Goal: Find contact information: Find contact information

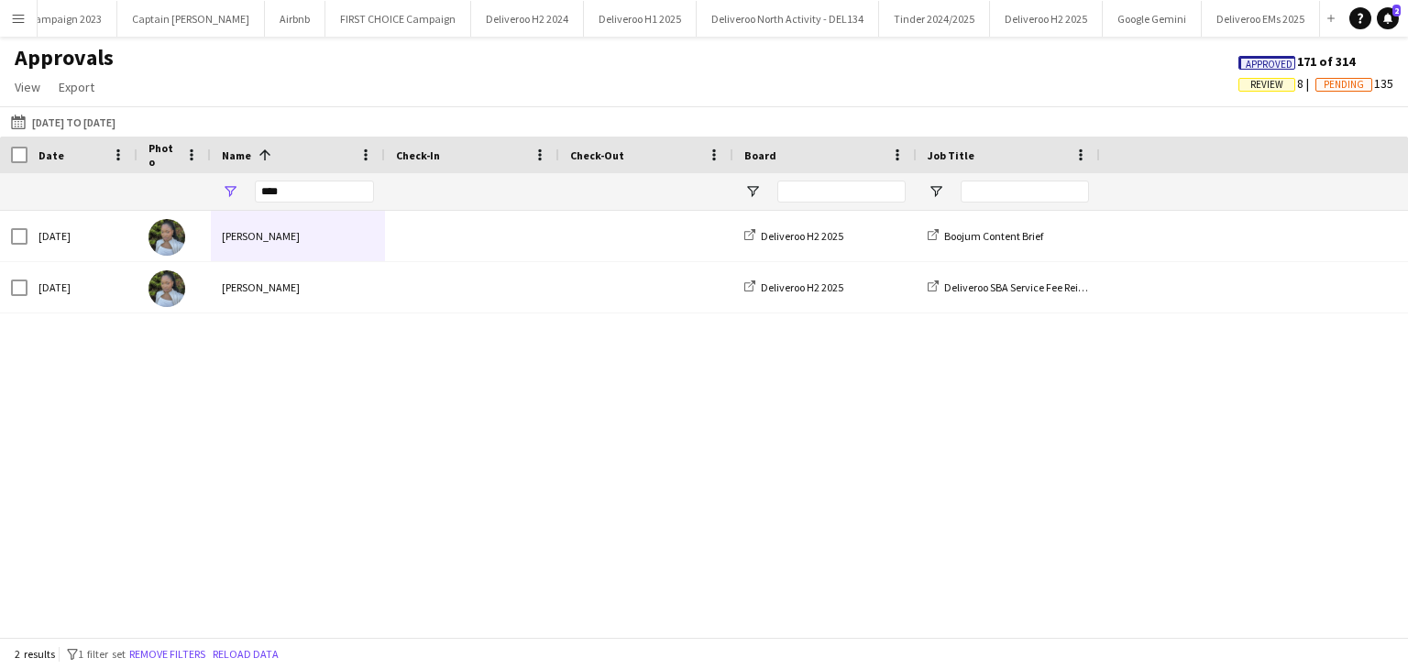
scroll to position [0, 24]
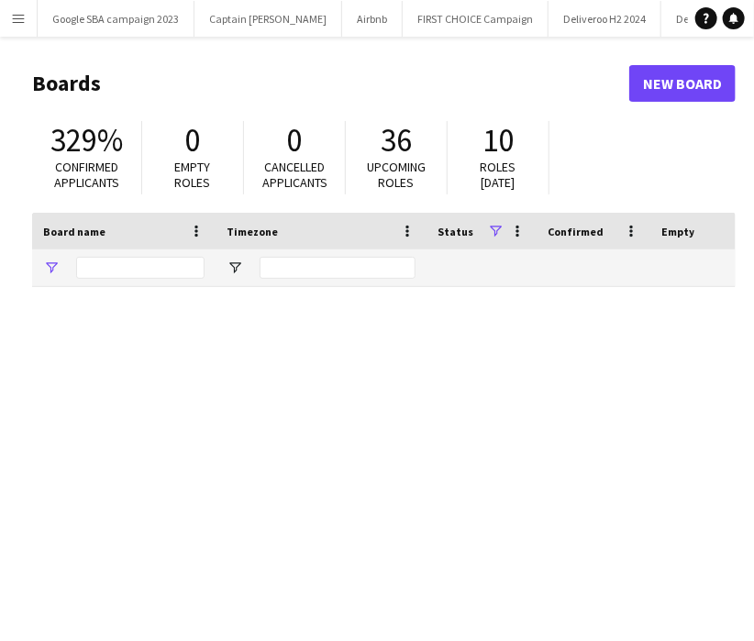
type input "****"
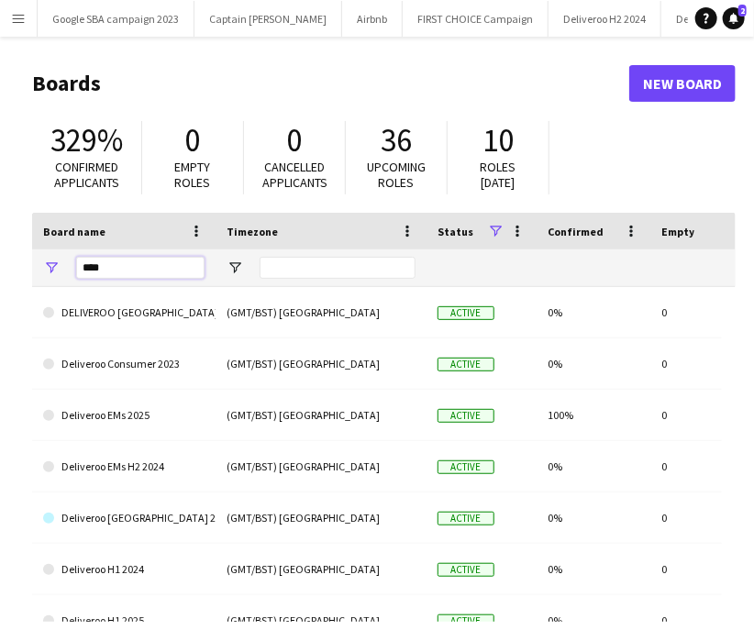
drag, startPoint x: 147, startPoint y: 265, endPoint x: 56, endPoint y: 276, distance: 91.4
click at [56, 276] on div "****" at bounding box center [123, 267] width 183 height 37
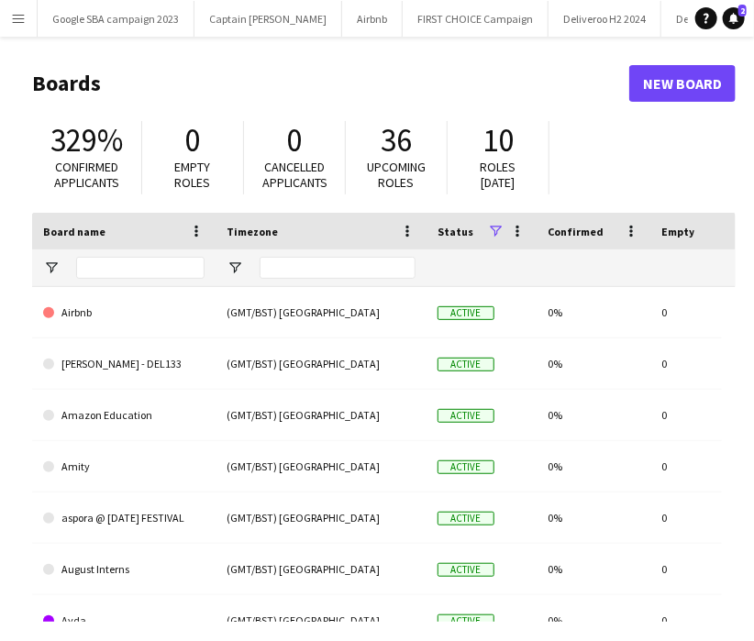
click at [30, 26] on button "Menu" at bounding box center [18, 18] width 37 height 37
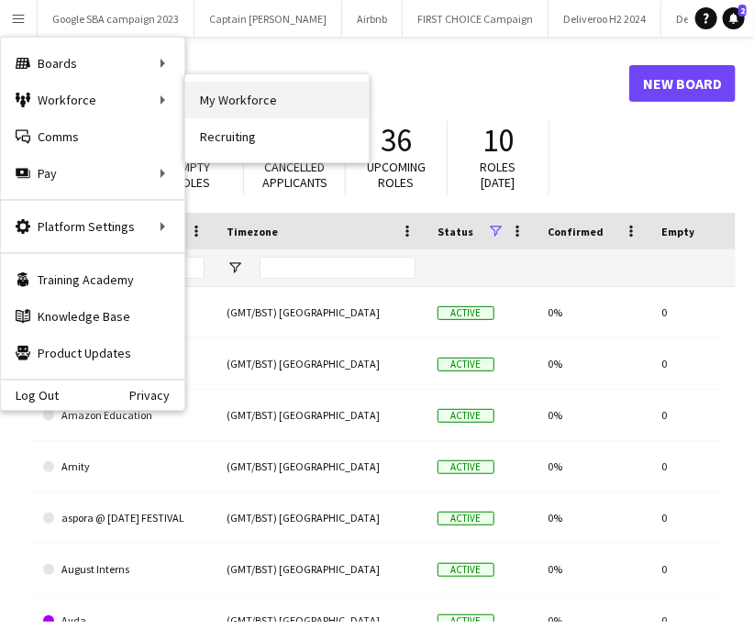
click at [211, 104] on link "My Workforce" at bounding box center [276, 100] width 183 height 37
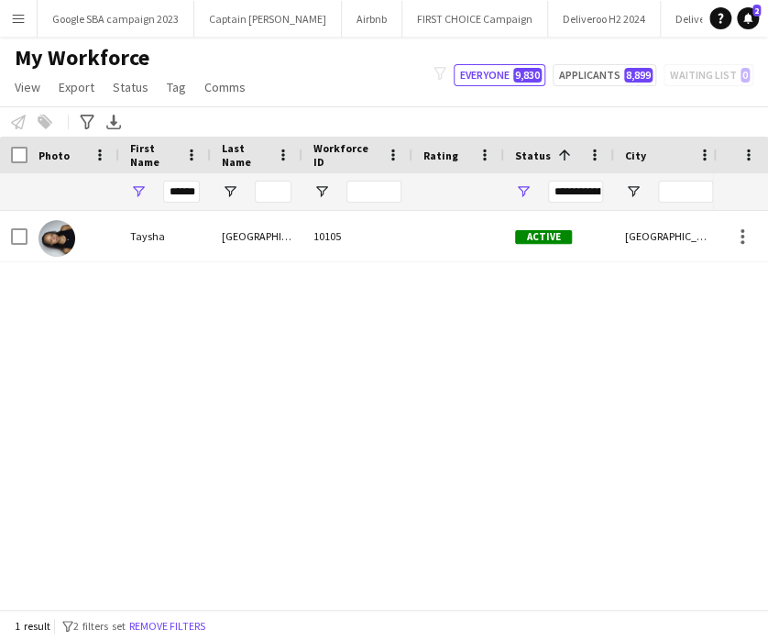
click at [183, 177] on div "******" at bounding box center [181, 191] width 37 height 37
click at [181, 199] on input "******" at bounding box center [181, 192] width 37 height 22
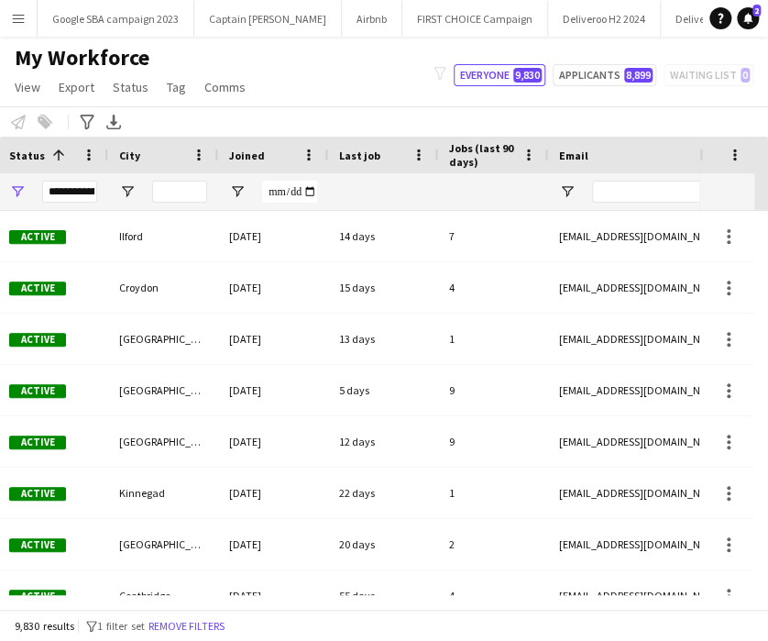
scroll to position [0, 509]
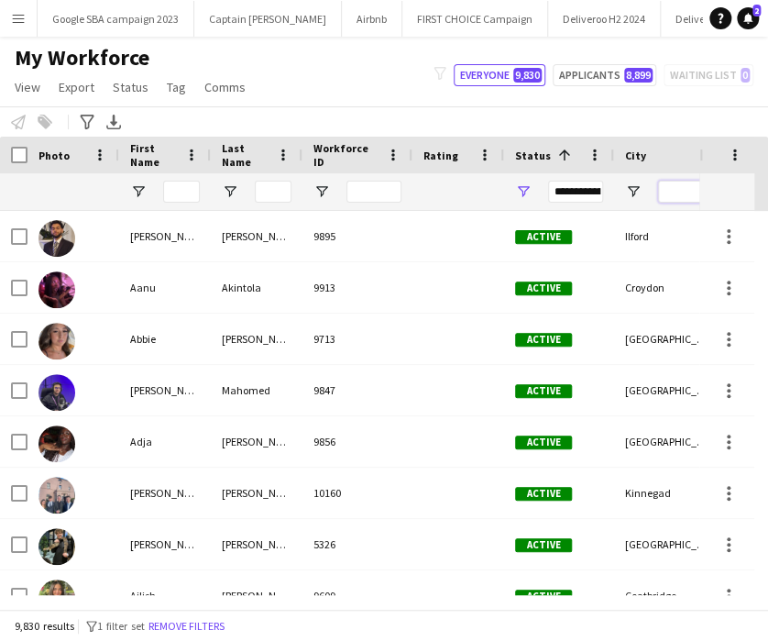
click at [678, 199] on input "City Filter Input" at bounding box center [685, 192] width 55 height 22
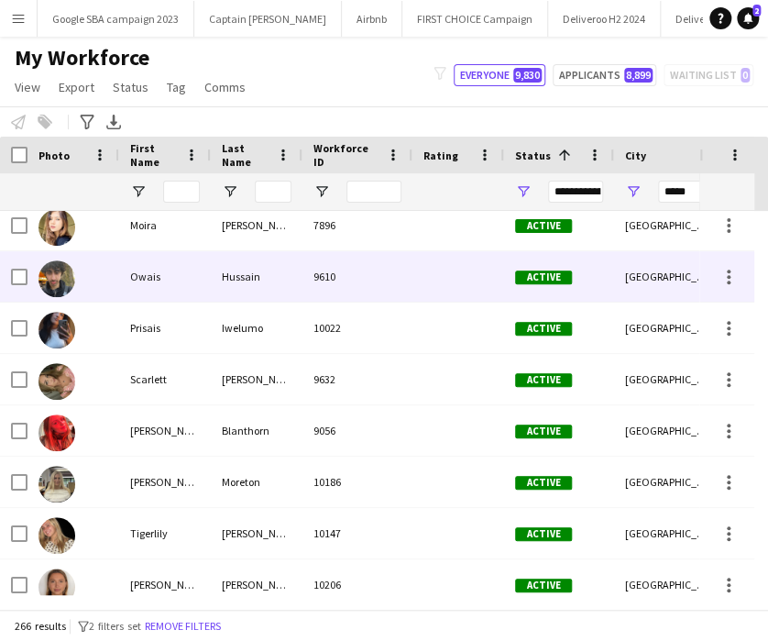
click at [304, 269] on div "9610" at bounding box center [358, 276] width 110 height 50
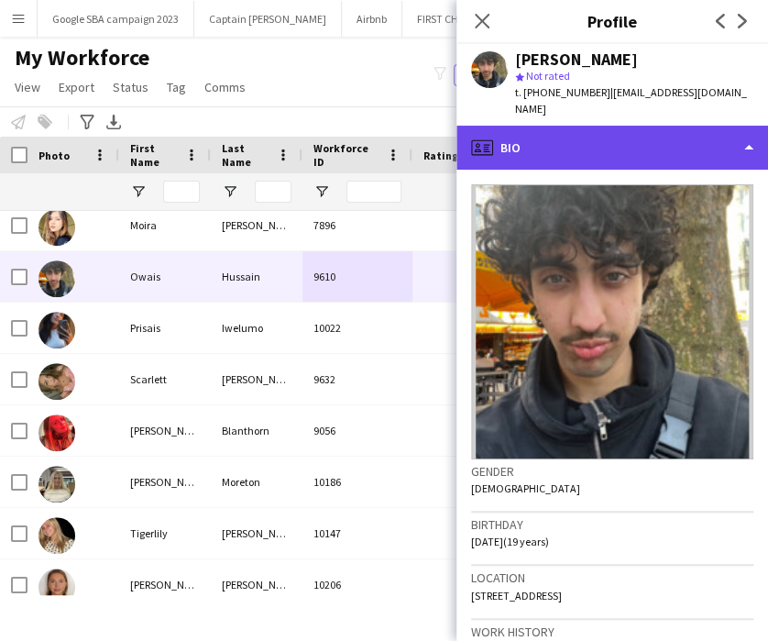
click at [561, 135] on div "profile Bio" at bounding box center [613, 148] width 312 height 44
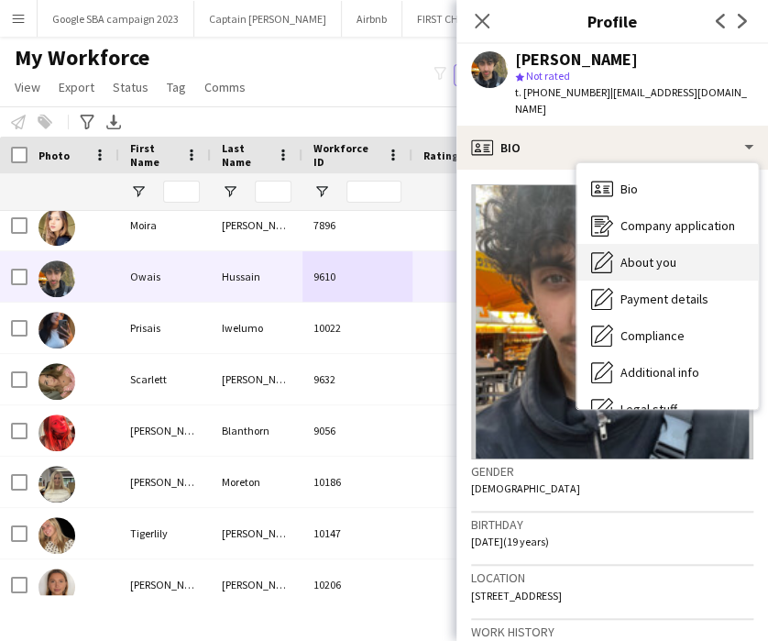
click at [653, 244] on div "About you About you" at bounding box center [668, 262] width 182 height 37
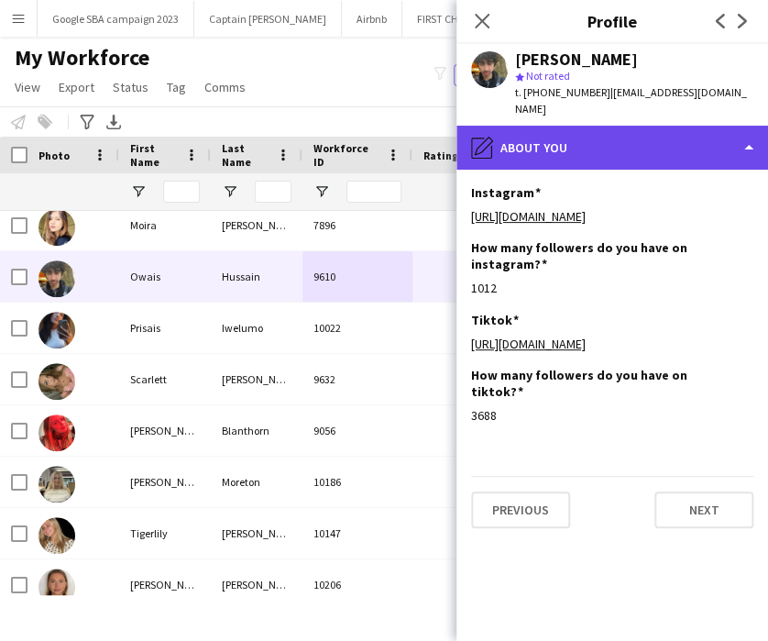
click at [559, 126] on div "pencil4 About you" at bounding box center [613, 148] width 312 height 44
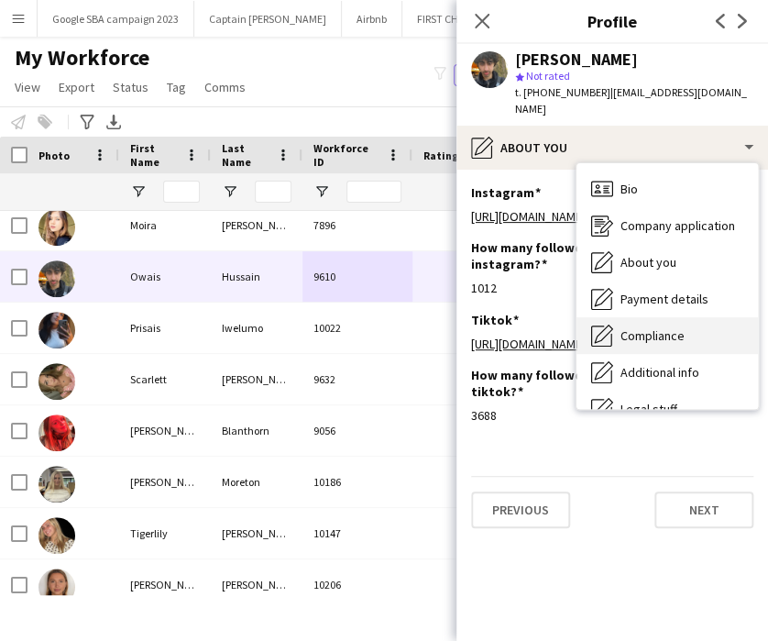
click at [638, 327] on span "Compliance" at bounding box center [653, 335] width 64 height 17
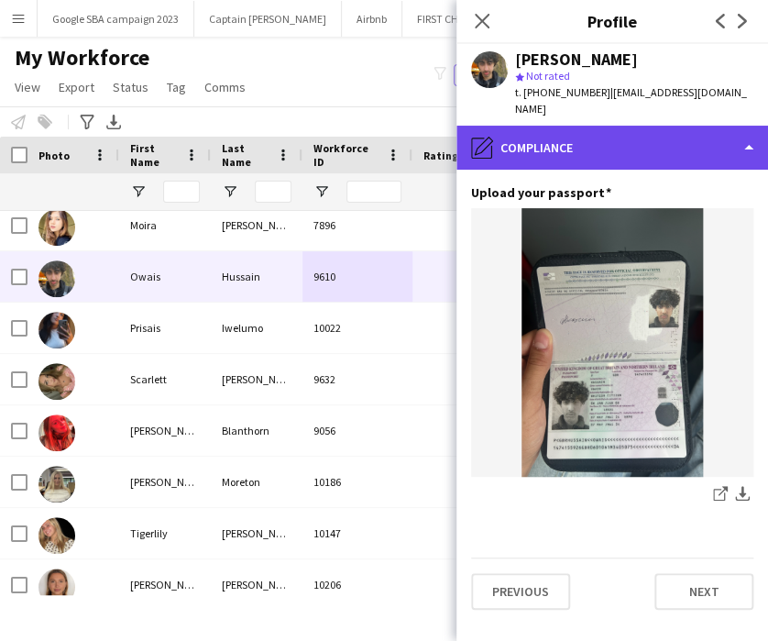
click at [582, 135] on div "pencil4 Compliance" at bounding box center [613, 148] width 312 height 44
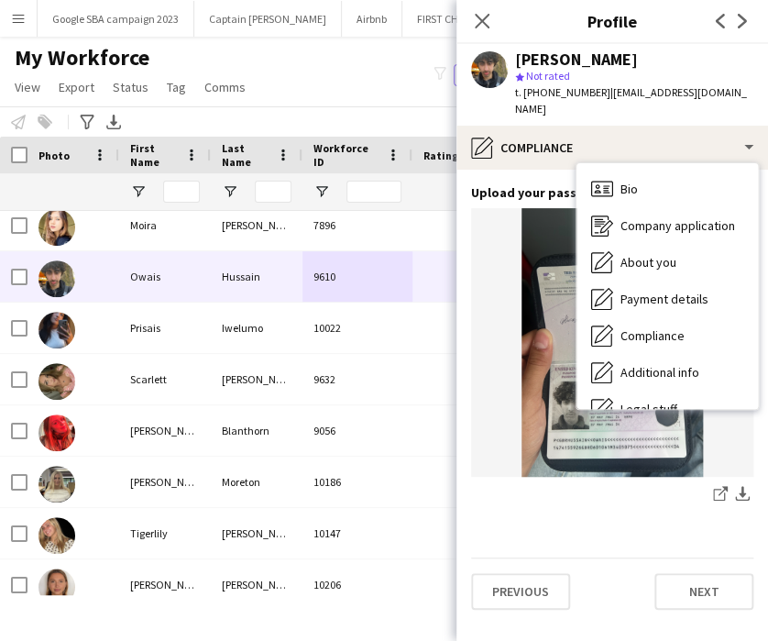
click at [539, 367] on img at bounding box center [612, 342] width 282 height 269
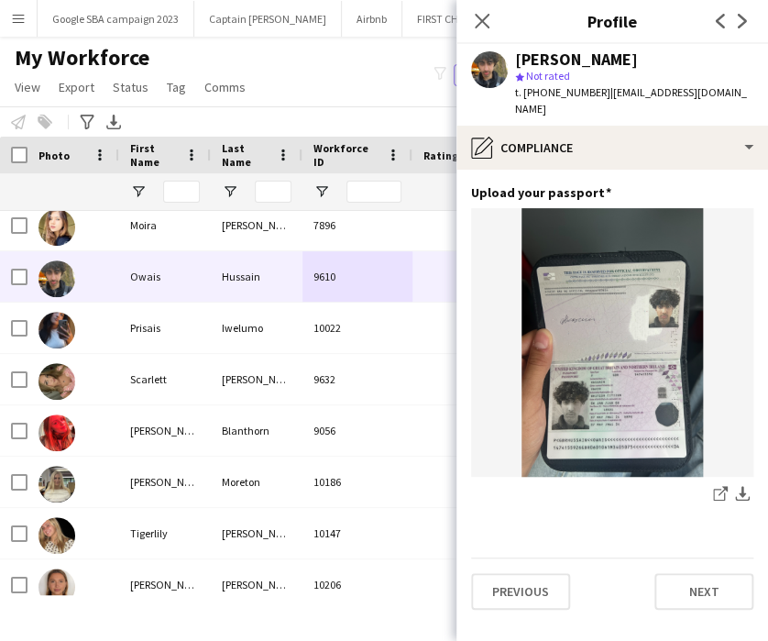
click at [480, 30] on app-icon "Close pop-in" at bounding box center [482, 21] width 22 height 22
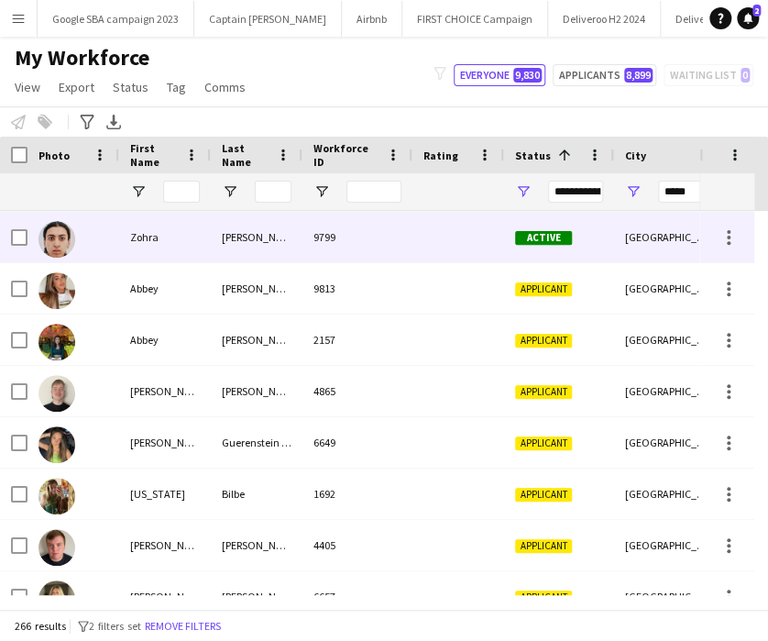
click at [191, 240] on div "Zohra" at bounding box center [165, 237] width 92 height 50
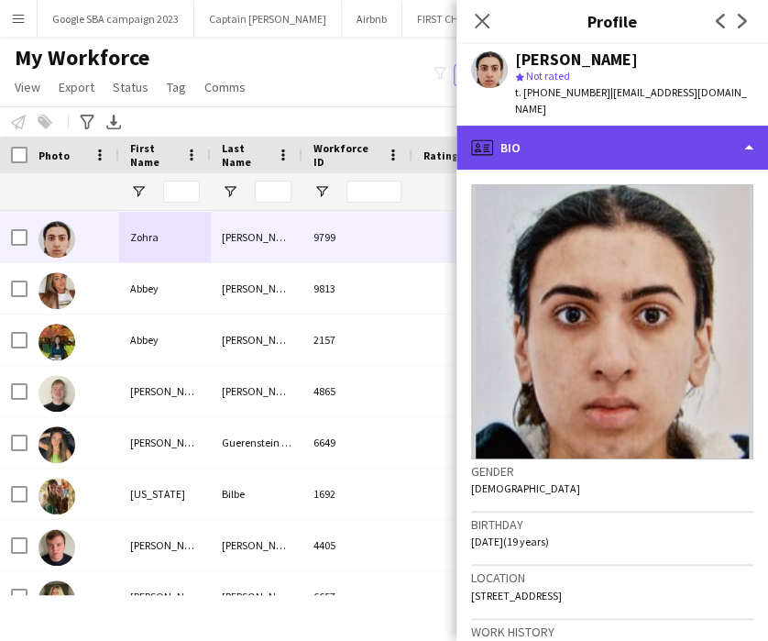
click at [623, 126] on div "profile Bio" at bounding box center [613, 148] width 312 height 44
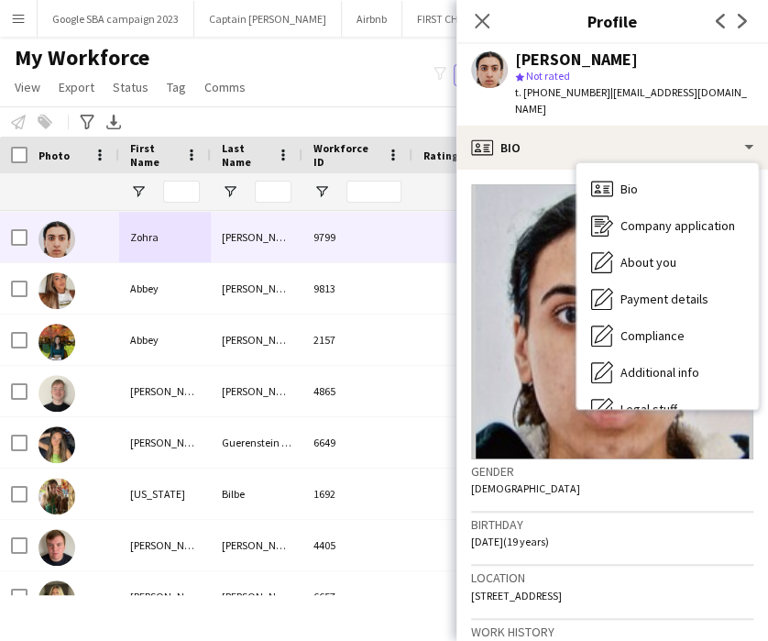
click at [565, 89] on span "t. [PHONE_NUMBER]" at bounding box center [562, 92] width 95 height 14
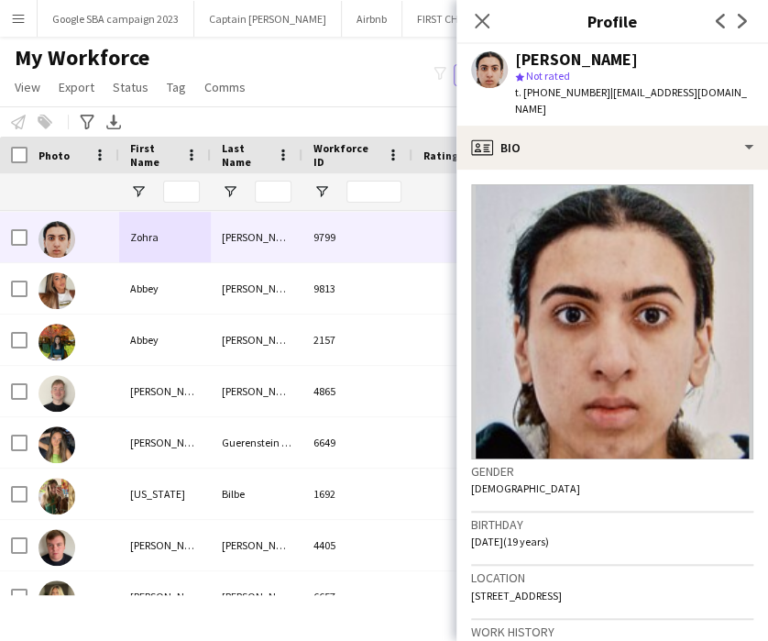
click at [565, 89] on span "t. [PHONE_NUMBER]" at bounding box center [562, 92] width 95 height 14
copy span "447944914675"
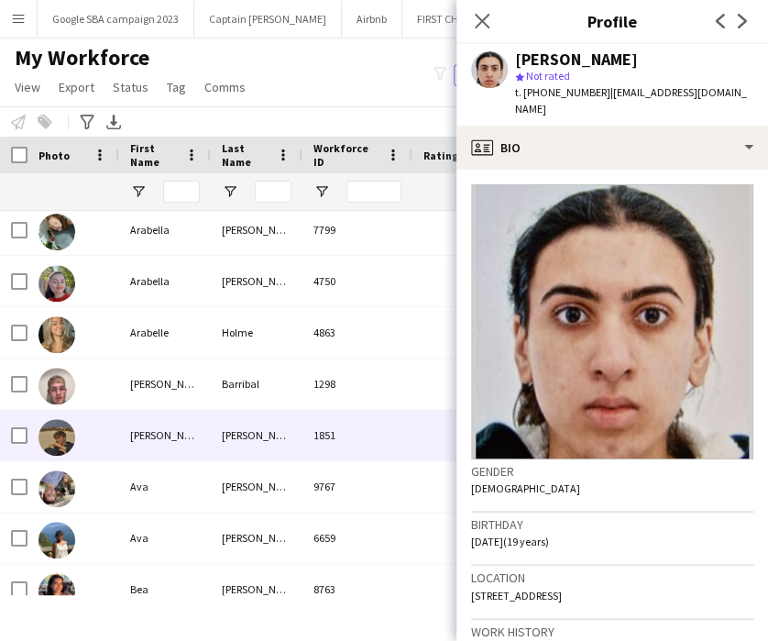
scroll to position [2417, 0]
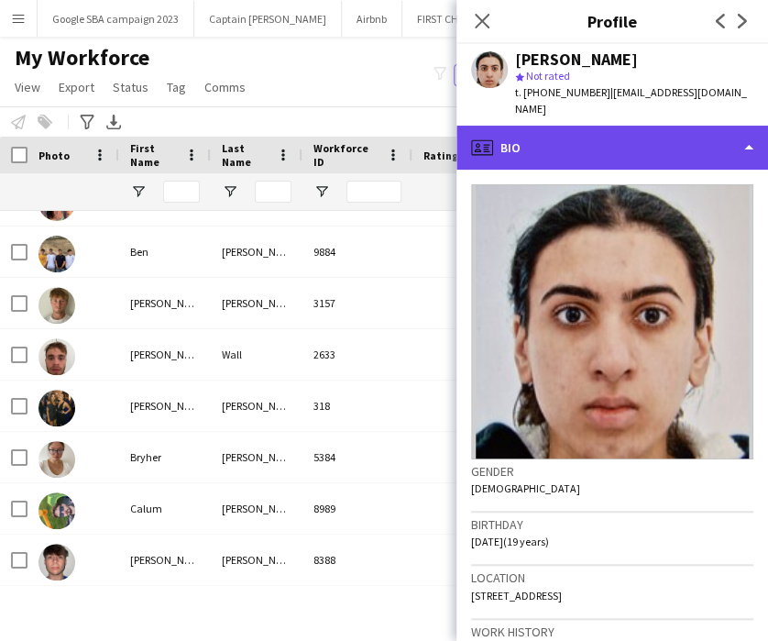
click at [535, 134] on div "profile Bio" at bounding box center [613, 148] width 312 height 44
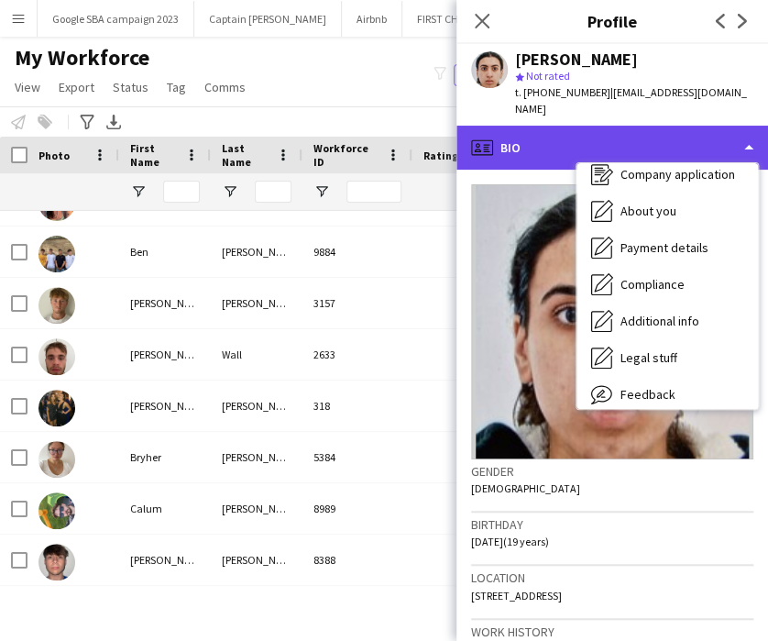
click at [553, 129] on div "profile Bio" at bounding box center [613, 148] width 312 height 44
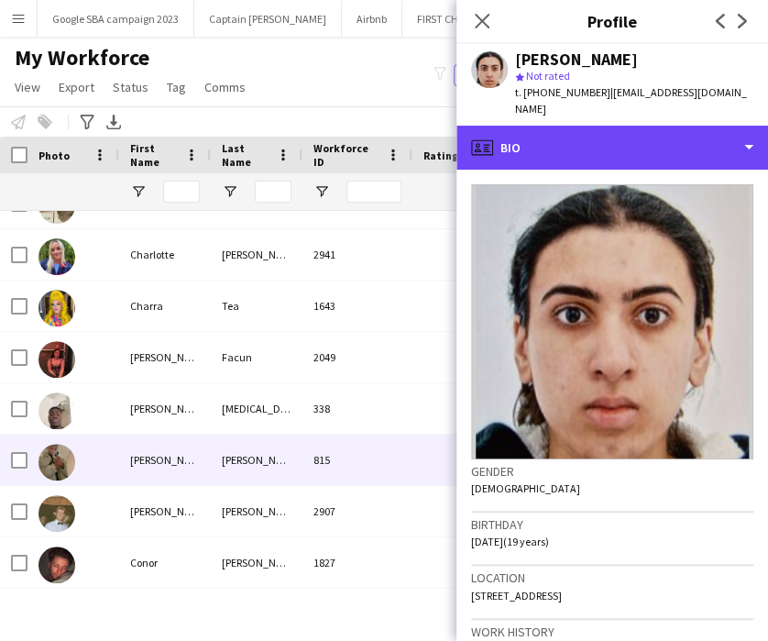
scroll to position [3424, 0]
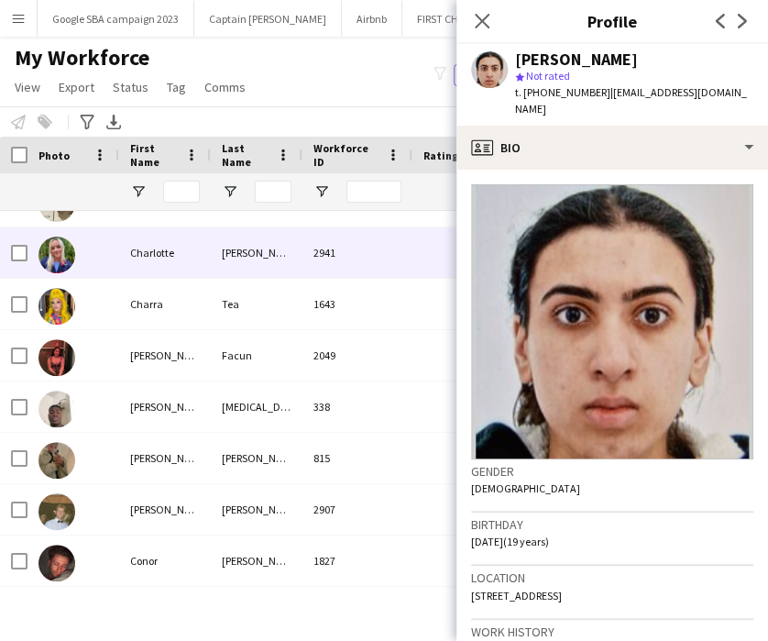
click at [148, 244] on div "Charlotte" at bounding box center [165, 252] width 92 height 50
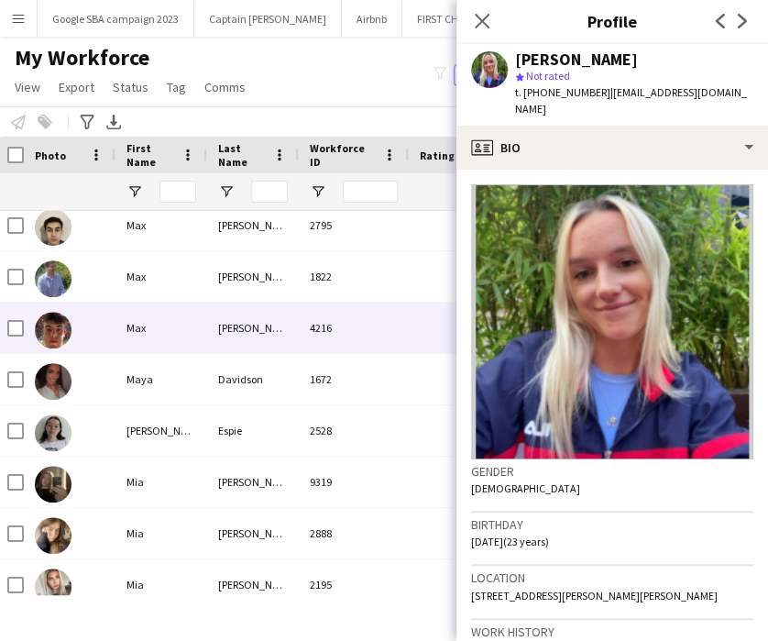
scroll to position [9659, 0]
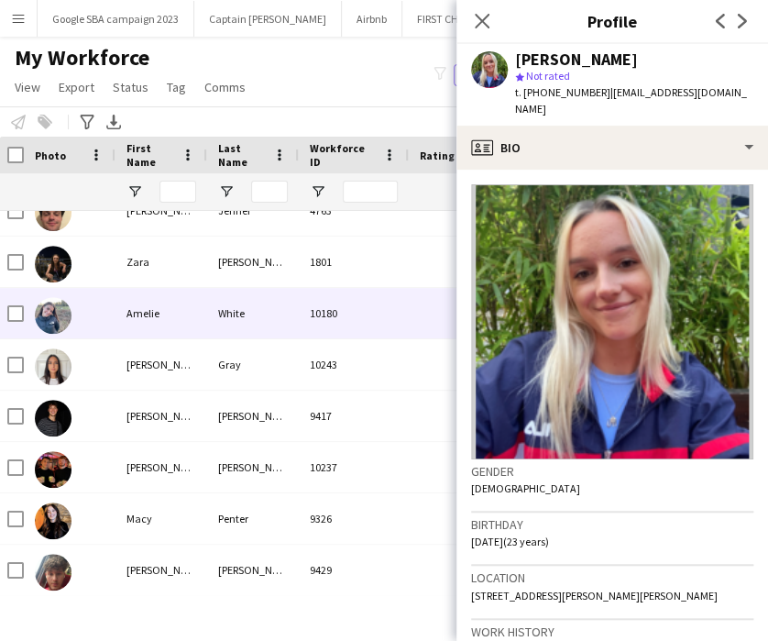
click at [356, 304] on div "10180" at bounding box center [354, 313] width 110 height 50
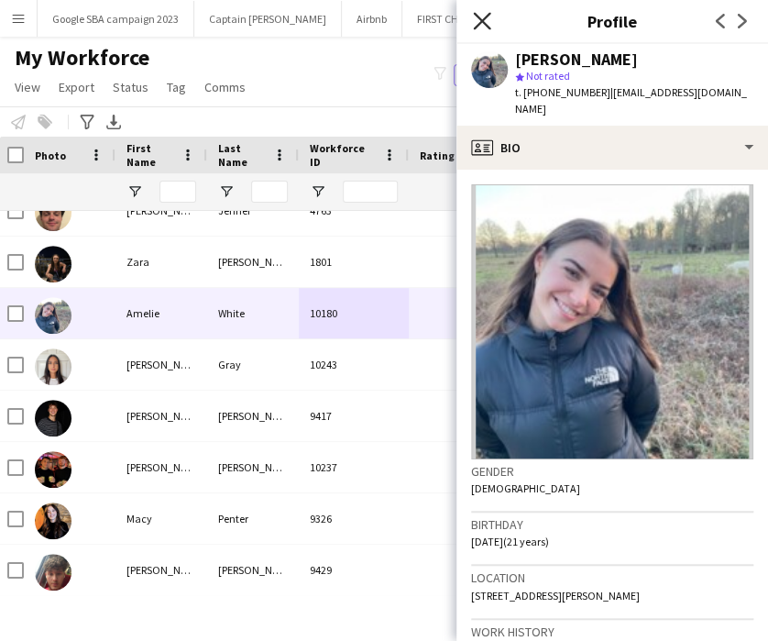
click at [477, 21] on icon "Close pop-in" at bounding box center [481, 20] width 17 height 17
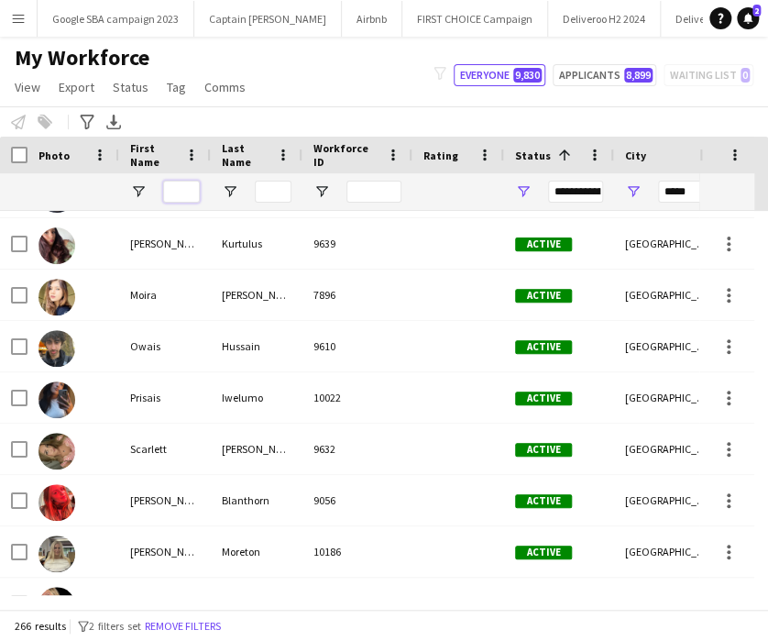
click at [183, 193] on input "First Name Filter Input" at bounding box center [181, 192] width 37 height 22
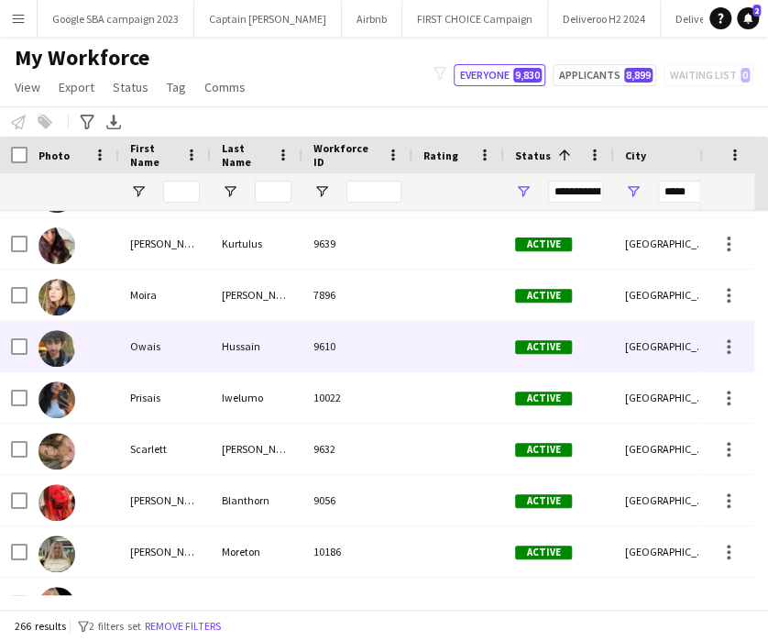
click at [180, 342] on div "Owais" at bounding box center [165, 346] width 92 height 50
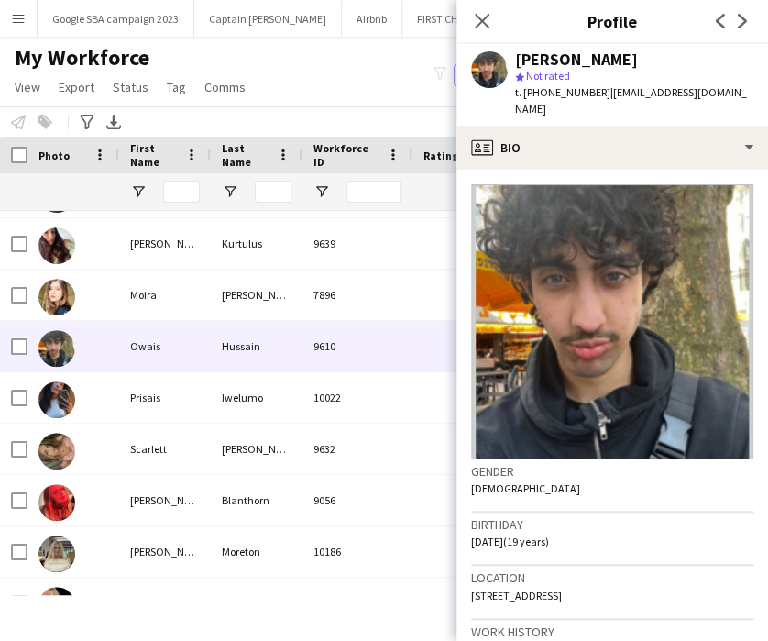
click at [543, 93] on span "t. [PHONE_NUMBER]" at bounding box center [562, 92] width 95 height 14
copy span "447565308580"
click at [472, 23] on app-icon "Close pop-in" at bounding box center [482, 21] width 27 height 27
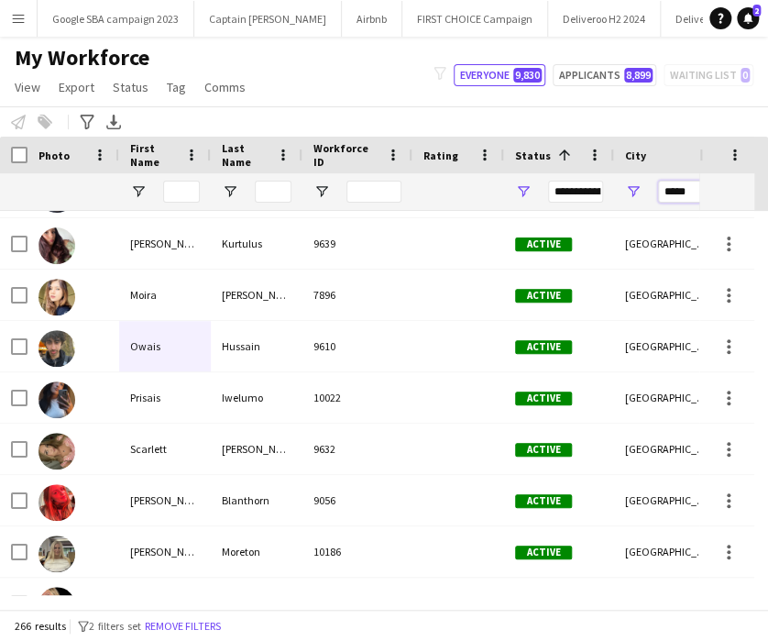
click at [682, 194] on input "*****" at bounding box center [685, 192] width 55 height 22
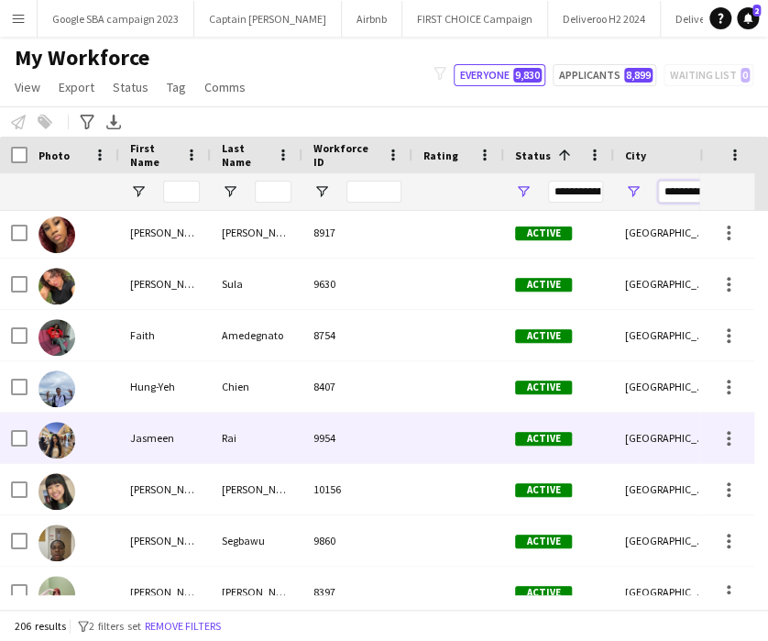
scroll to position [249, 0]
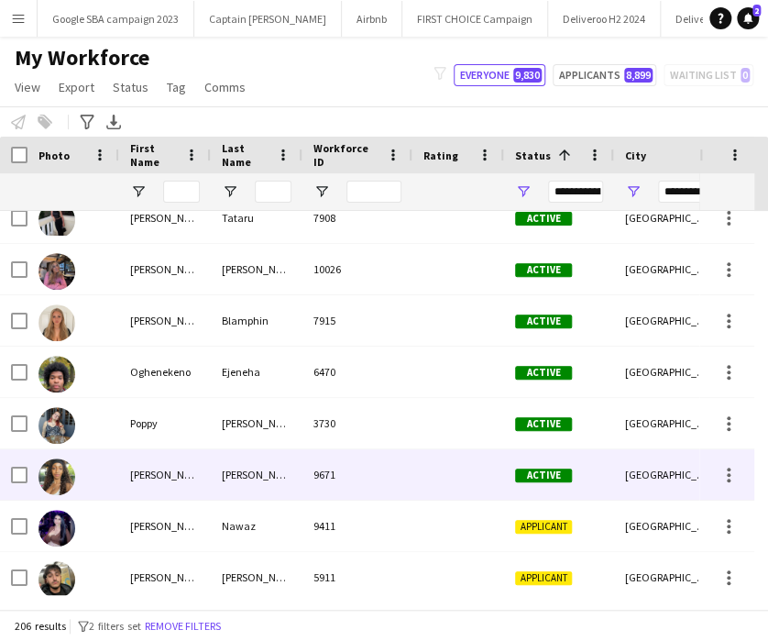
click at [700, 487] on div at bounding box center [727, 474] width 55 height 50
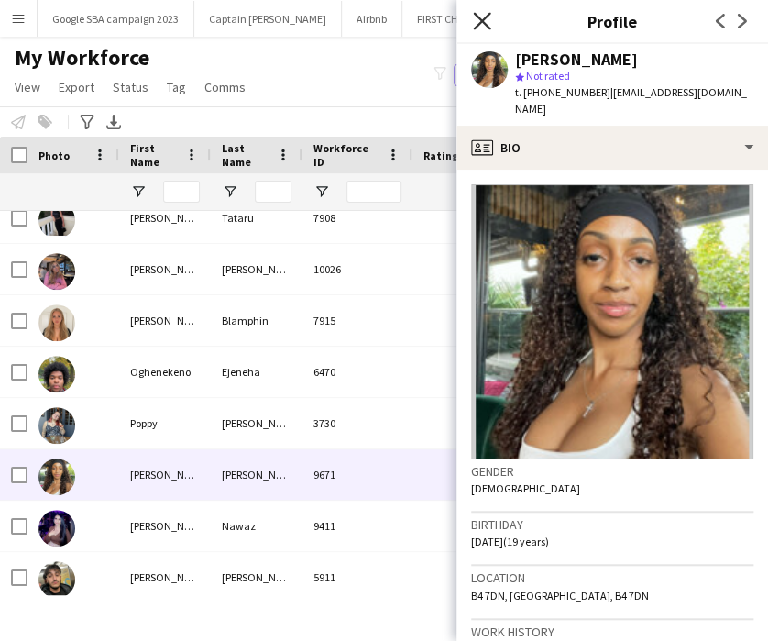
click at [479, 21] on icon "Close pop-in" at bounding box center [481, 20] width 17 height 17
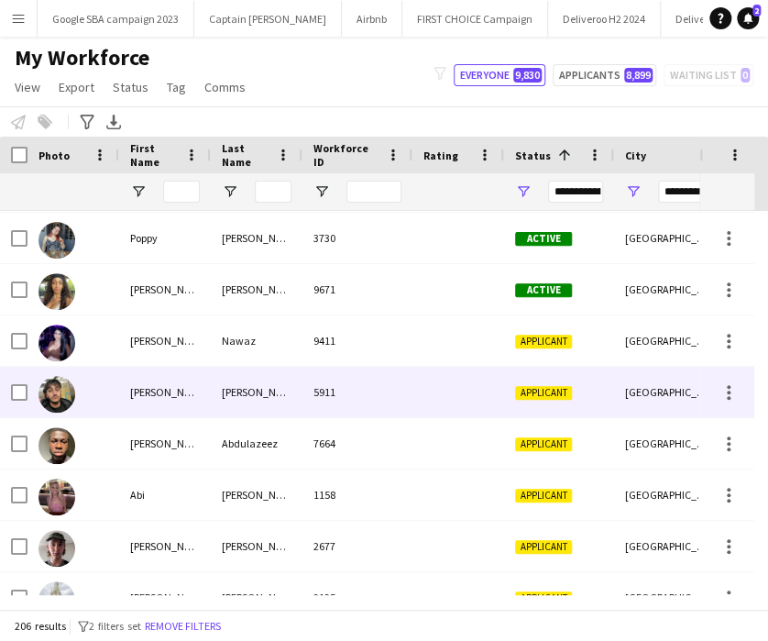
click at [280, 374] on div "[PERSON_NAME]" at bounding box center [257, 392] width 92 height 50
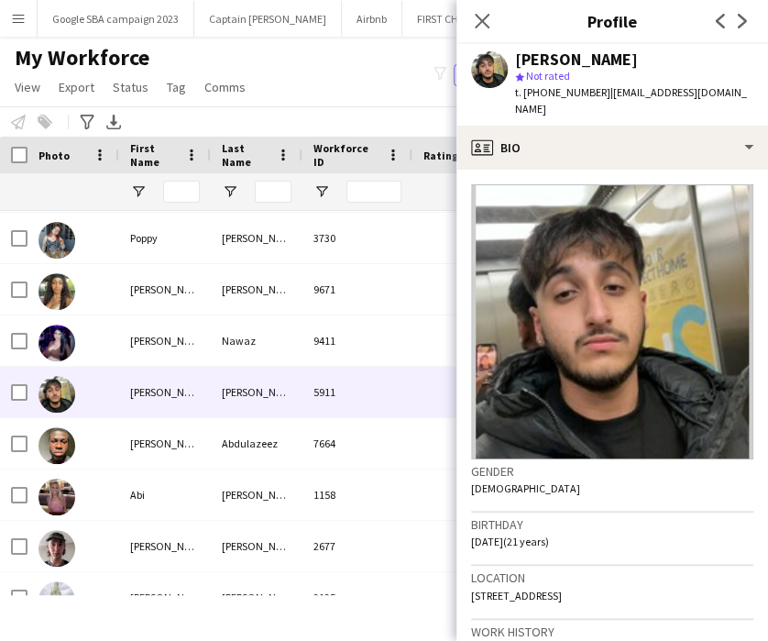
click at [566, 85] on span "t. [PHONE_NUMBER]" at bounding box center [562, 92] width 95 height 14
click at [561, 90] on span "t. [PHONE_NUMBER]" at bounding box center [562, 92] width 95 height 14
copy span "447572976096"
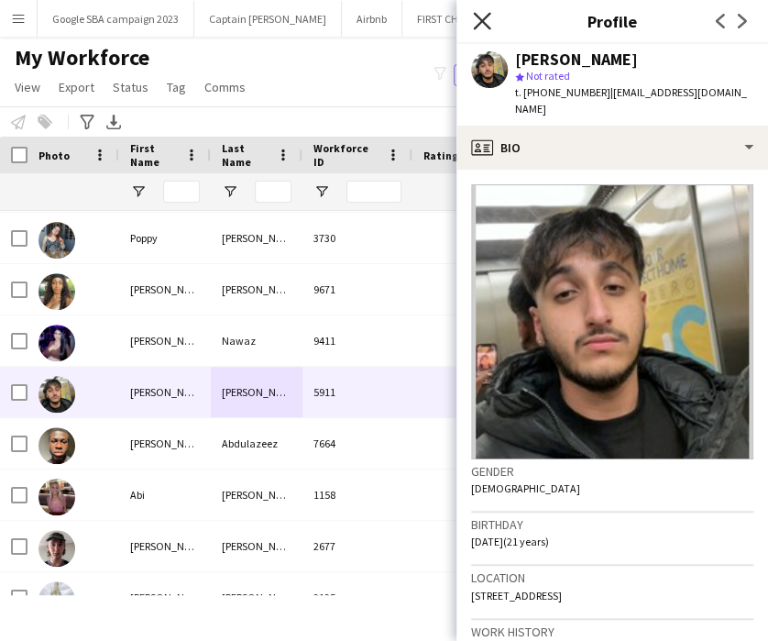
click at [484, 13] on icon "Close pop-in" at bounding box center [481, 20] width 17 height 17
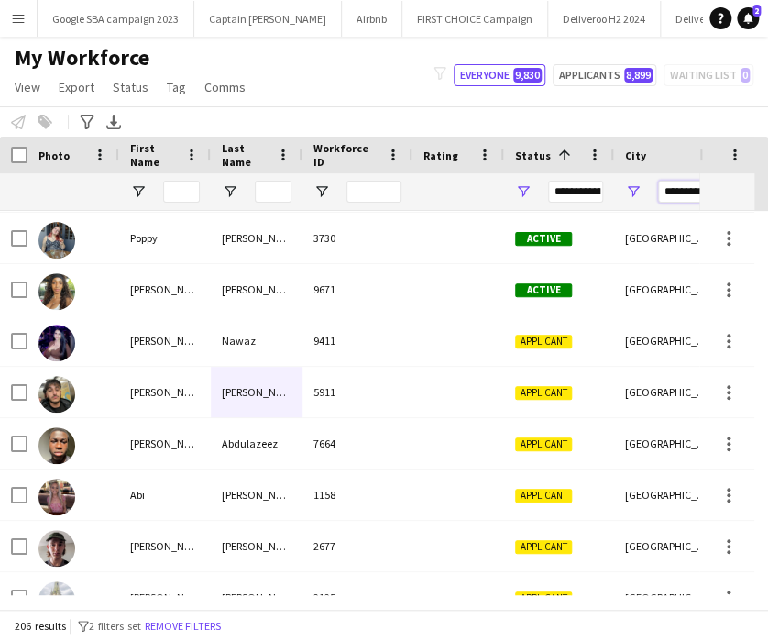
click at [664, 192] on input "**********" at bounding box center [685, 192] width 55 height 22
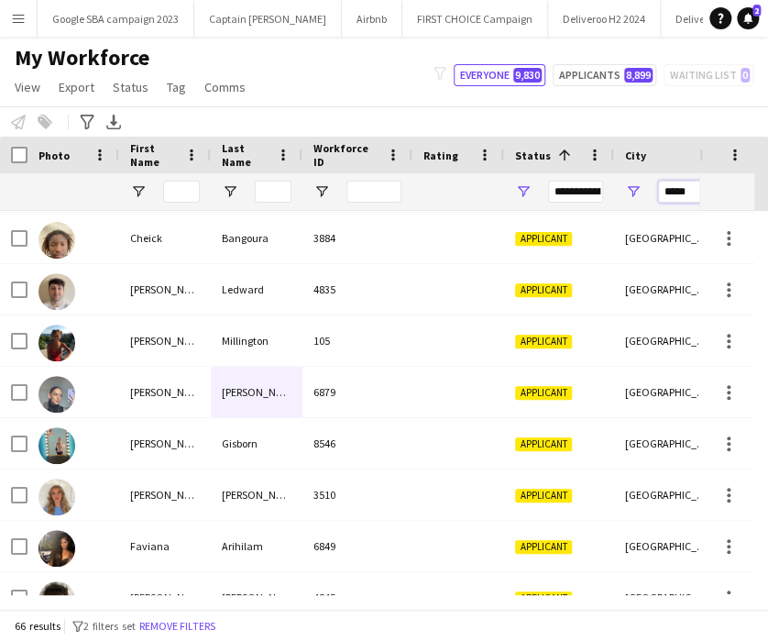
type input "*****"
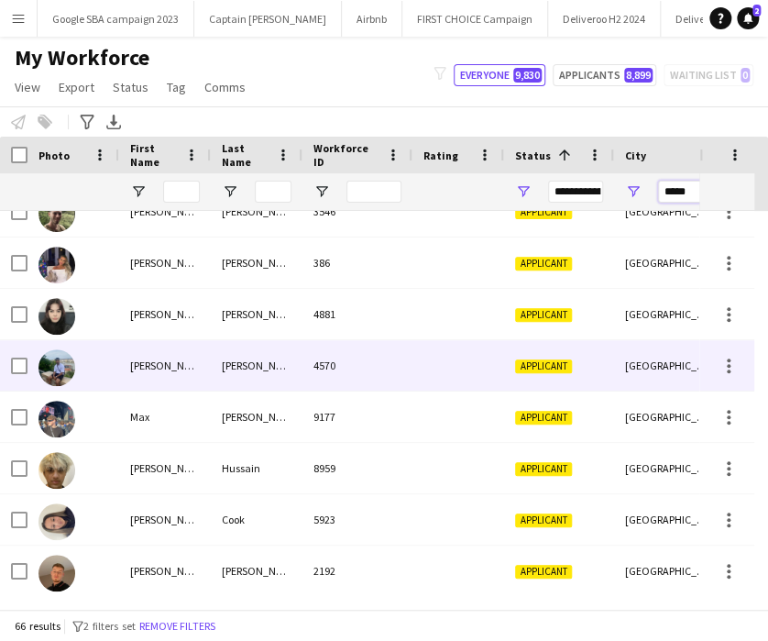
scroll to position [2237, 0]
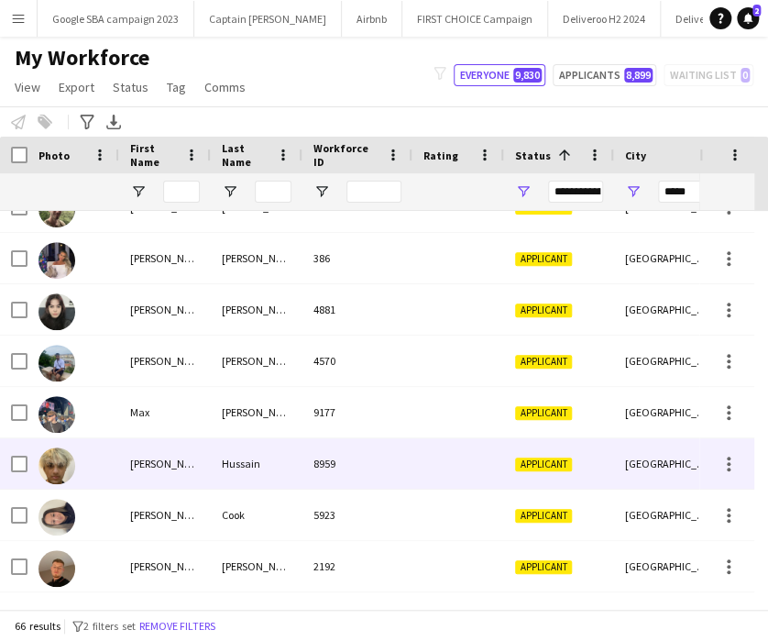
click at [292, 481] on div "Hussain" at bounding box center [257, 463] width 92 height 50
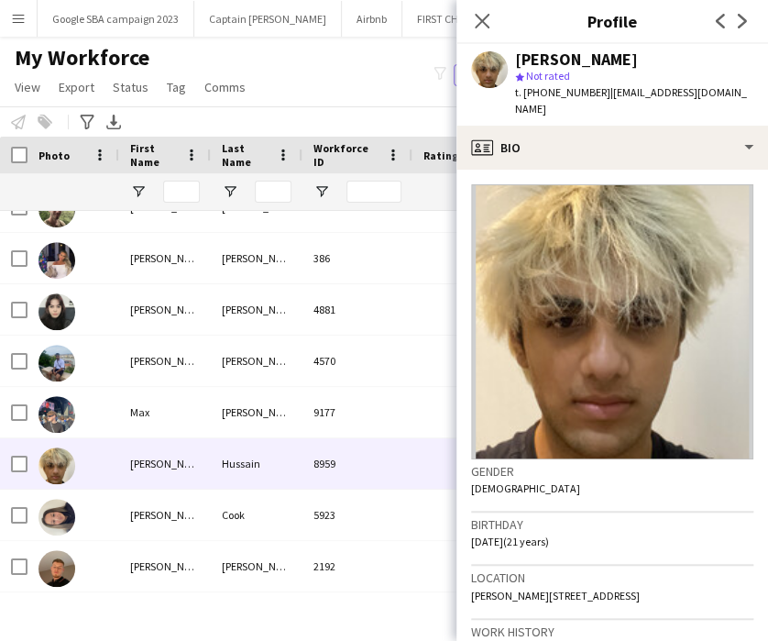
click at [572, 86] on span "t. [PHONE_NUMBER]" at bounding box center [562, 92] width 95 height 14
copy span "447859704940"
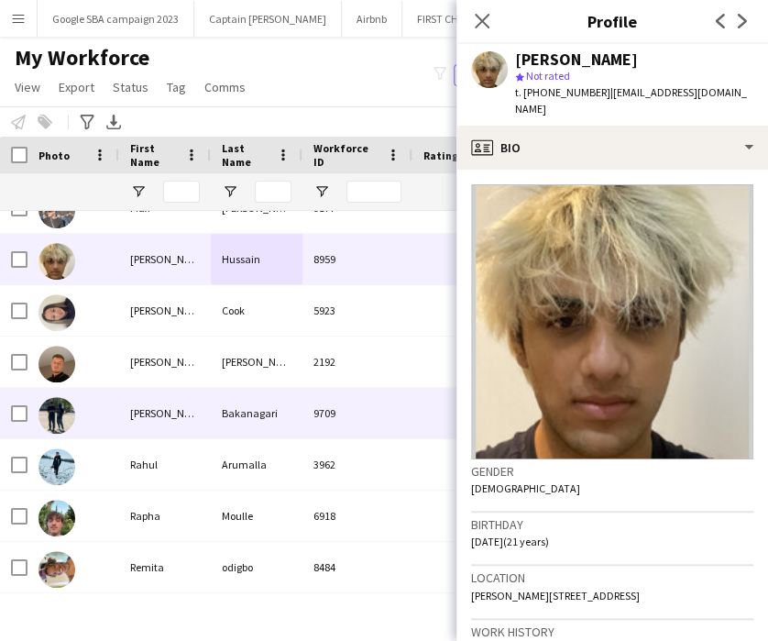
scroll to position [2442, 0]
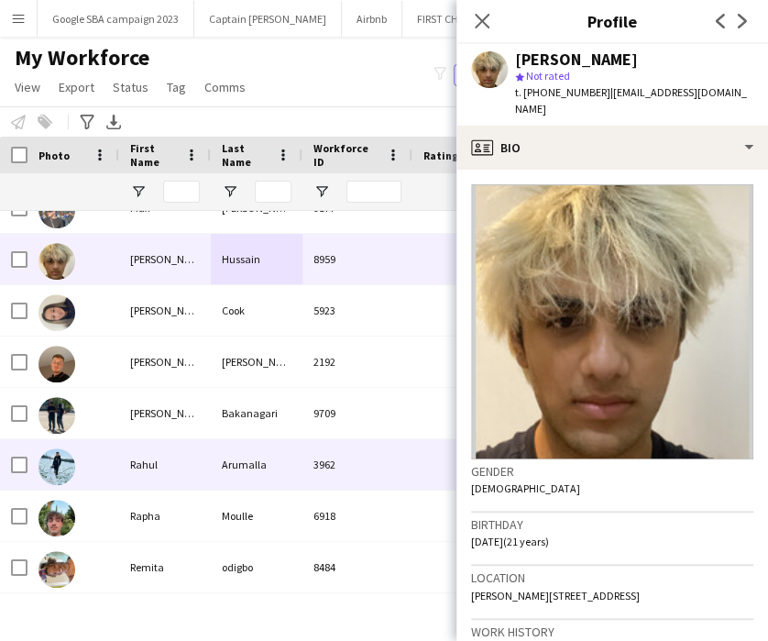
click at [278, 468] on div "Arumalla" at bounding box center [257, 464] width 92 height 50
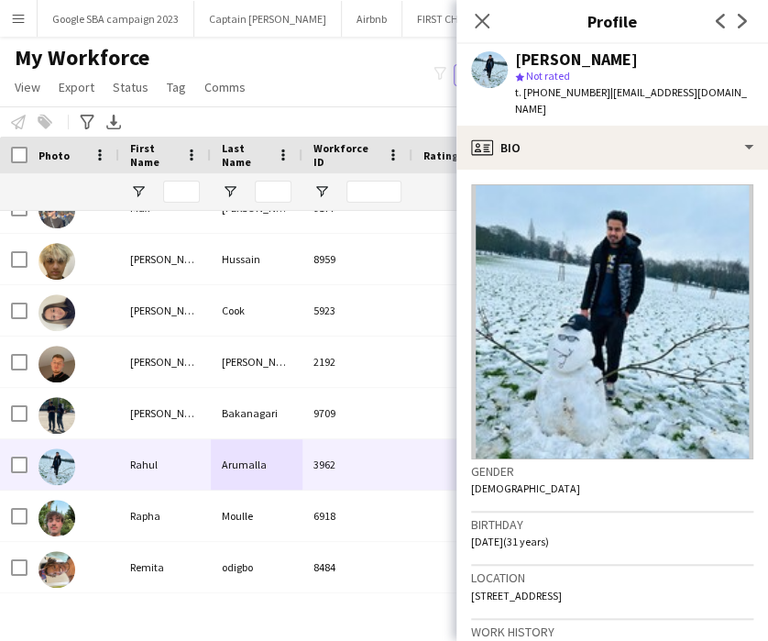
click at [563, 94] on span "t. [PHONE_NUMBER]" at bounding box center [562, 92] width 95 height 14
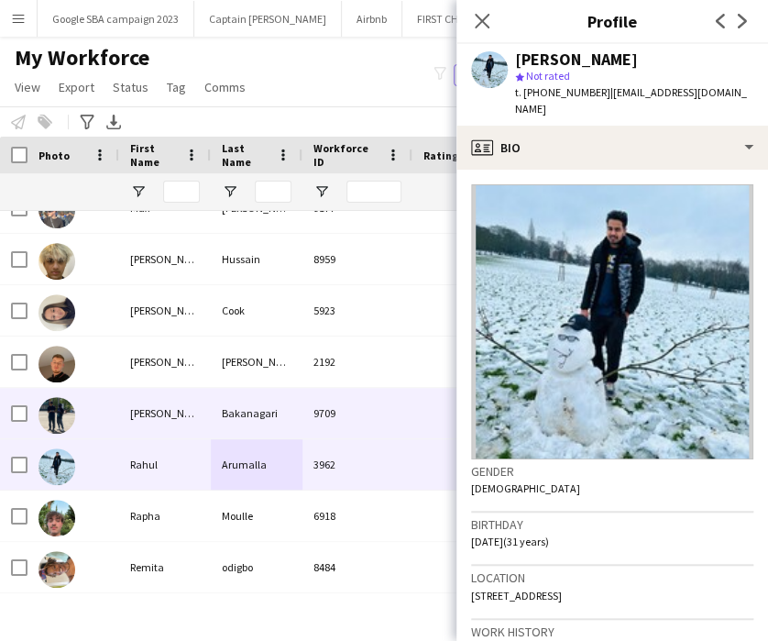
click at [178, 422] on div "[PERSON_NAME]" at bounding box center [165, 413] width 92 height 50
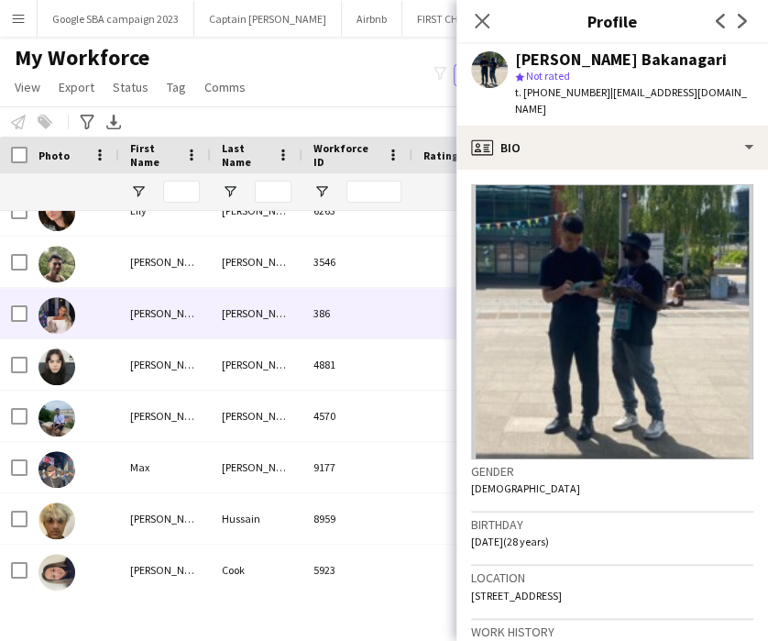
scroll to position [2109, 0]
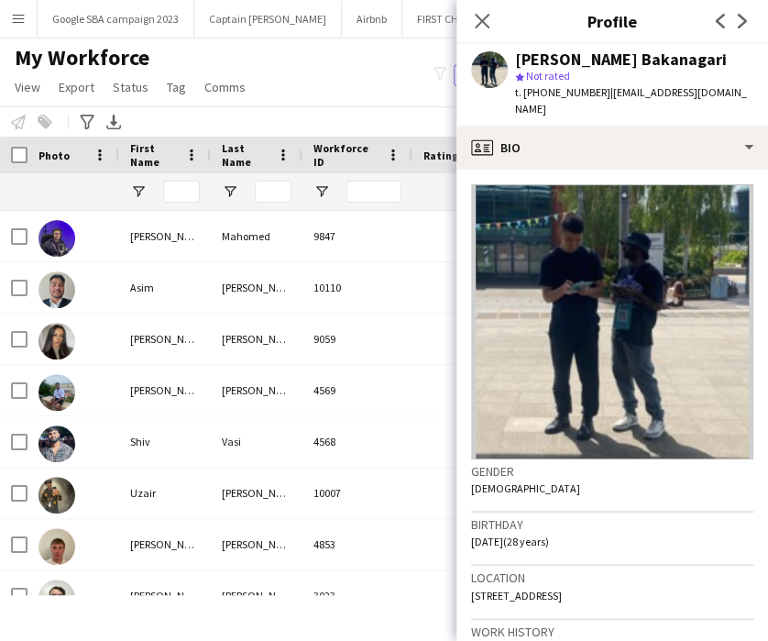
click at [480, 20] on icon at bounding box center [482, 21] width 15 height 15
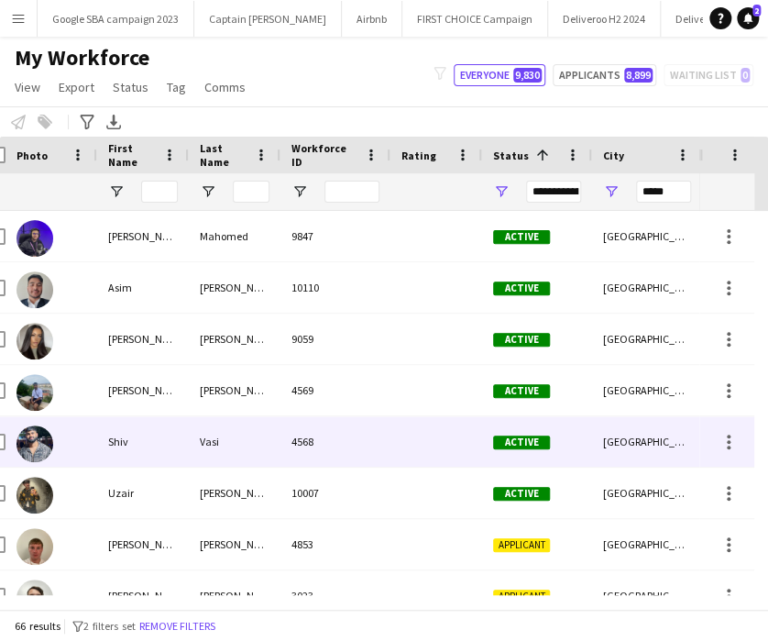
click at [293, 445] on div "4568" at bounding box center [336, 441] width 110 height 50
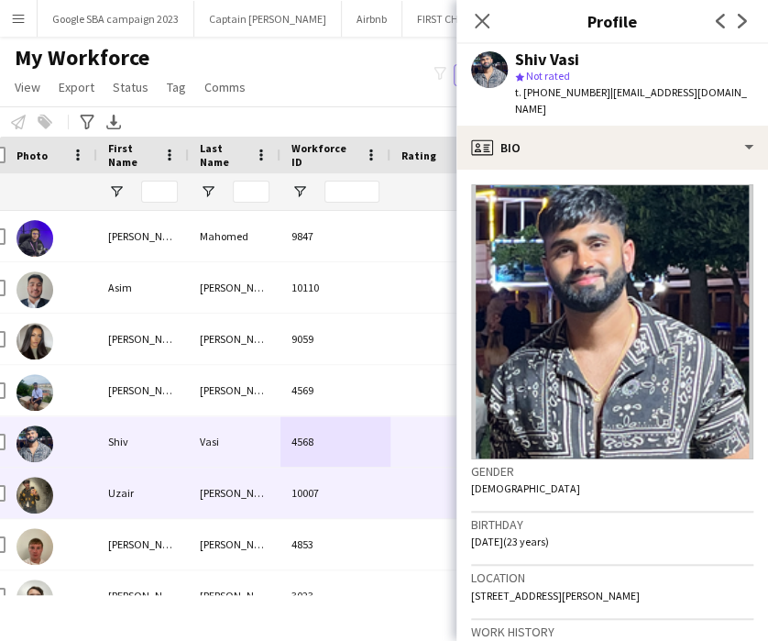
click at [231, 484] on div "[PERSON_NAME]" at bounding box center [235, 493] width 92 height 50
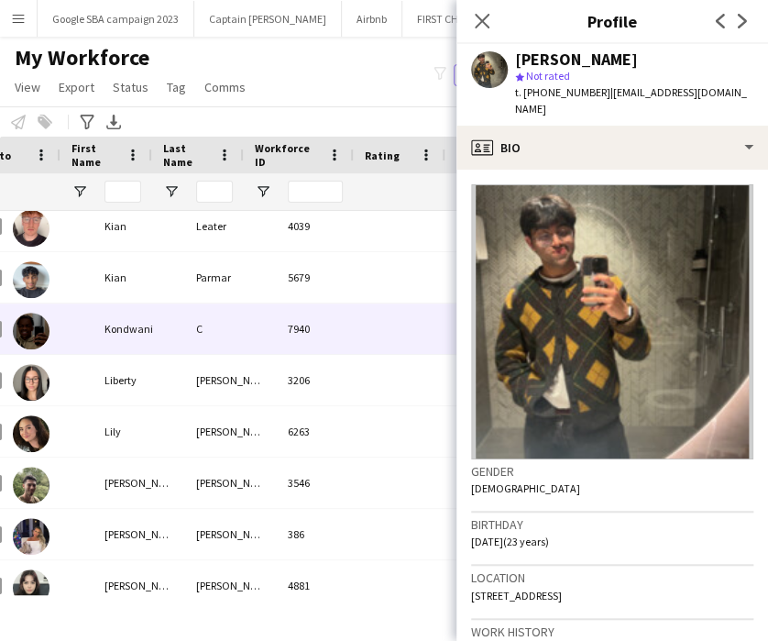
scroll to position [0, 26]
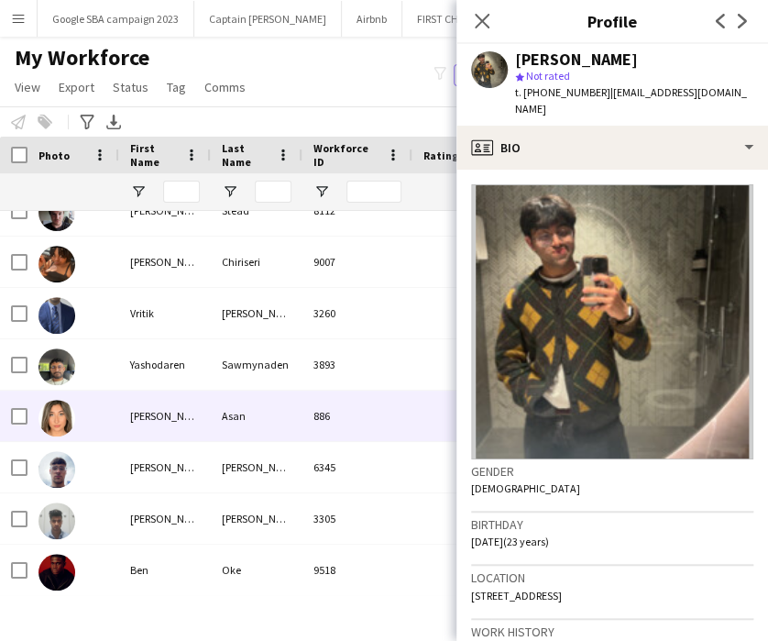
click at [248, 419] on div "Asan" at bounding box center [257, 416] width 92 height 50
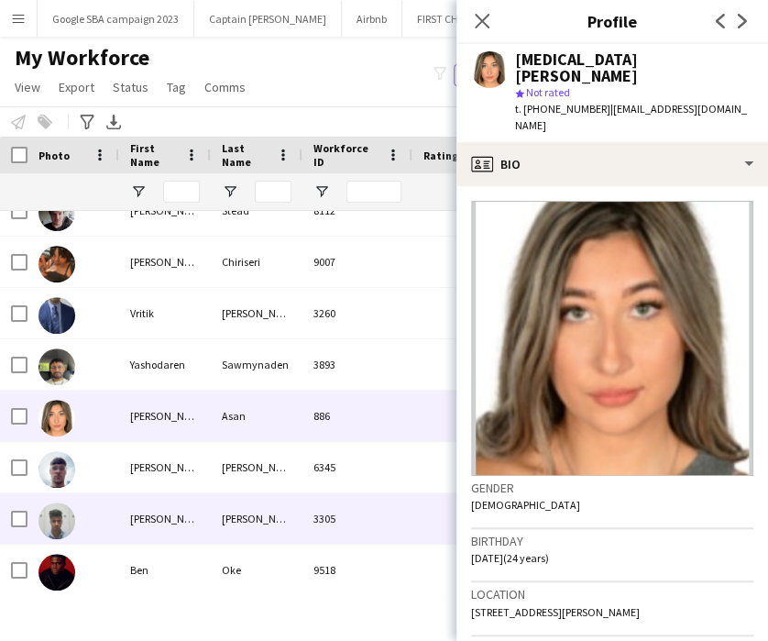
click at [202, 512] on div "[PERSON_NAME]" at bounding box center [165, 518] width 92 height 50
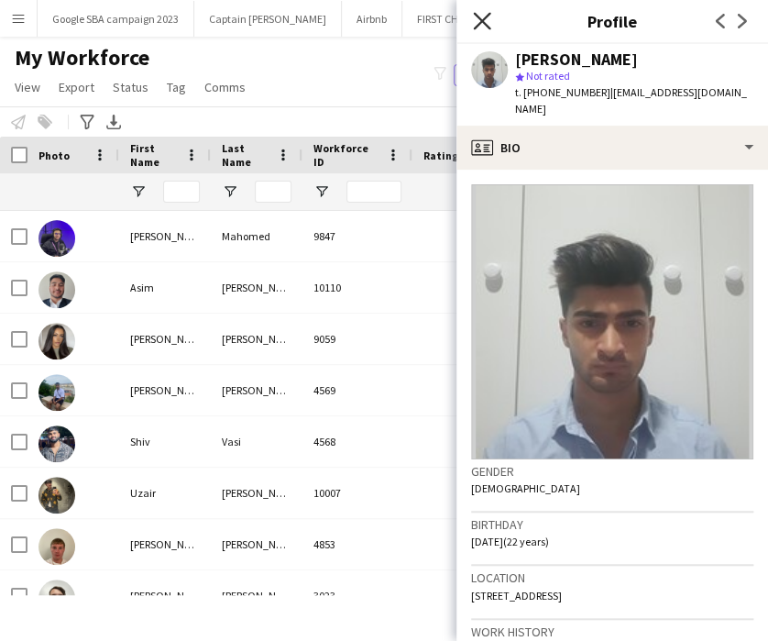
click at [477, 22] on icon "Close pop-in" at bounding box center [481, 20] width 17 height 17
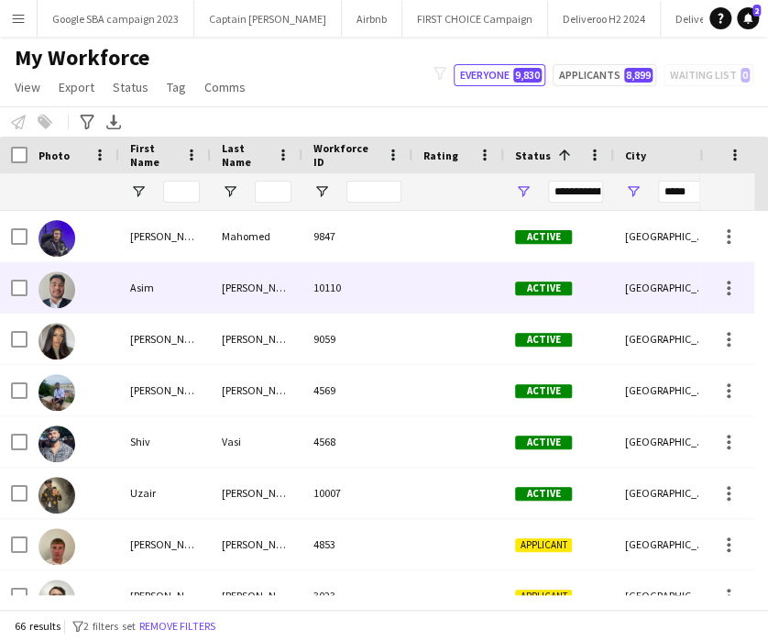
click at [289, 309] on div "[PERSON_NAME]" at bounding box center [257, 287] width 92 height 50
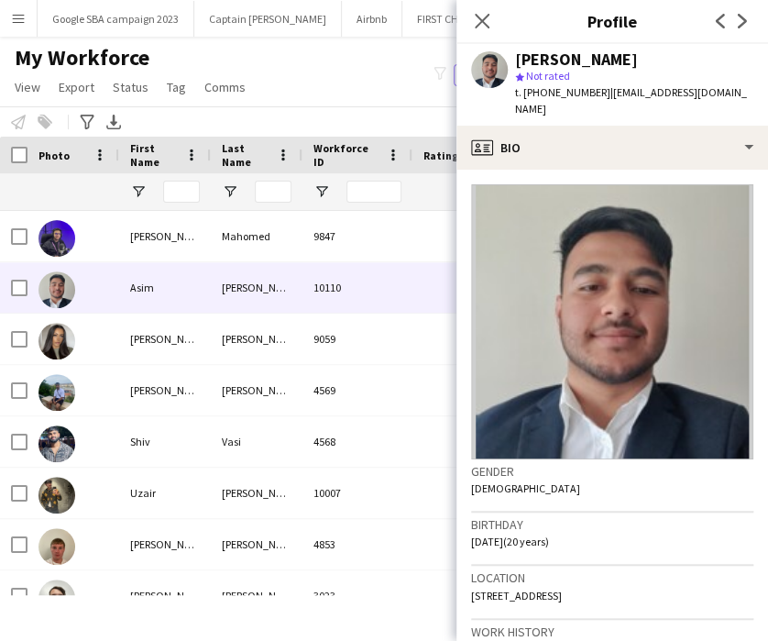
click at [557, 102] on div "[PERSON_NAME] star Not rated t. [PHONE_NUMBER] | [EMAIL_ADDRESS][DOMAIN_NAME]" at bounding box center [613, 85] width 312 height 82
copy span "447578598996"
click at [477, 6] on div "Close pop-in" at bounding box center [482, 21] width 51 height 42
click at [488, 22] on icon "Close pop-in" at bounding box center [481, 20] width 17 height 17
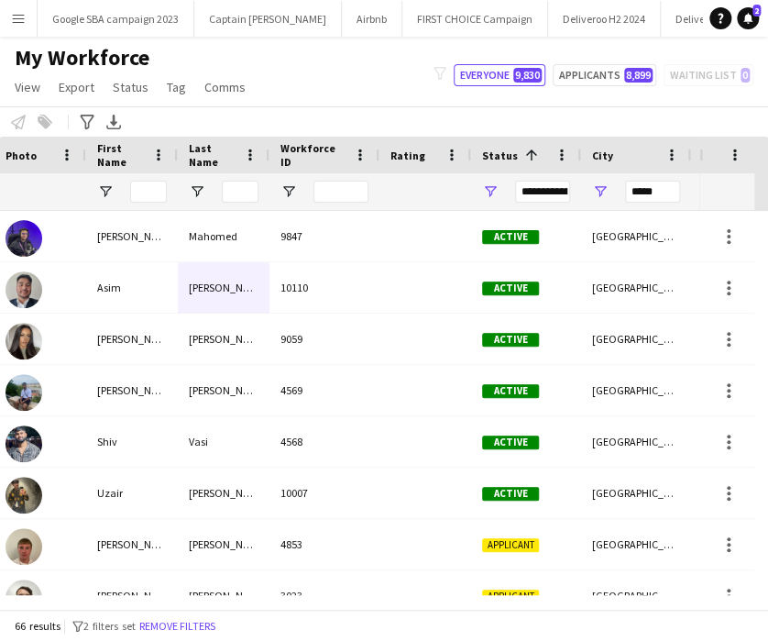
scroll to position [0, 114]
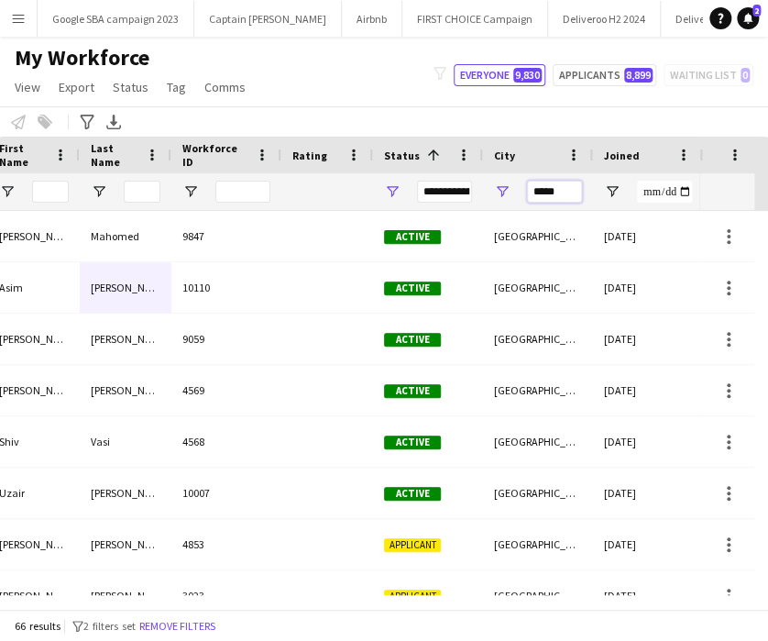
click at [535, 193] on input "*****" at bounding box center [554, 192] width 55 height 22
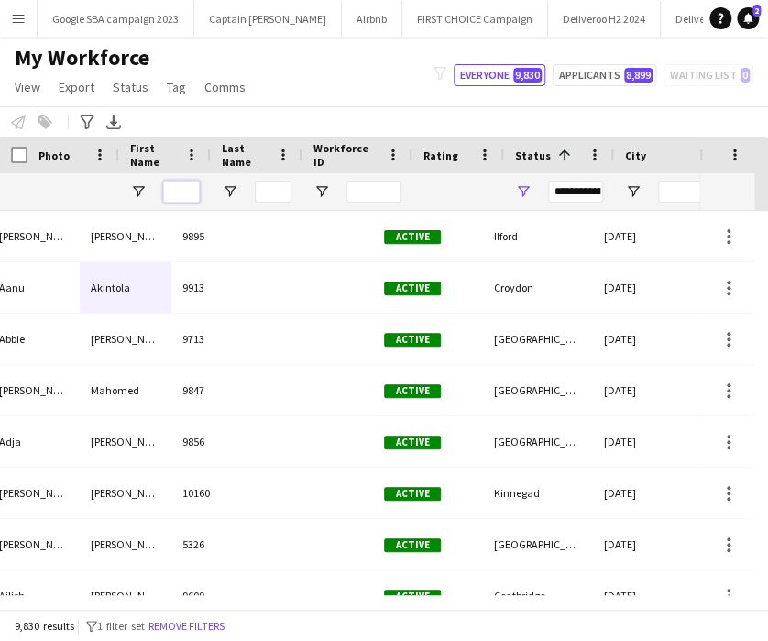
scroll to position [0, 0]
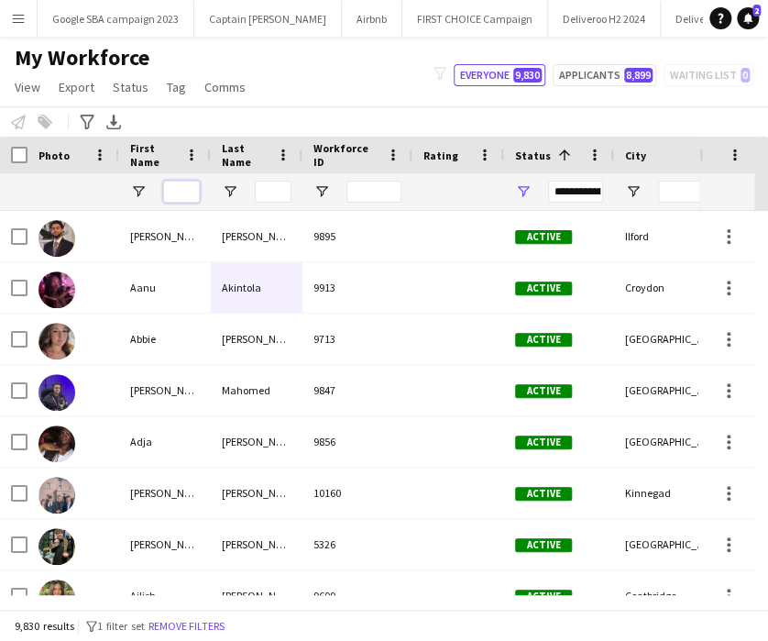
click at [182, 192] on input "First Name Filter Input" at bounding box center [181, 192] width 37 height 22
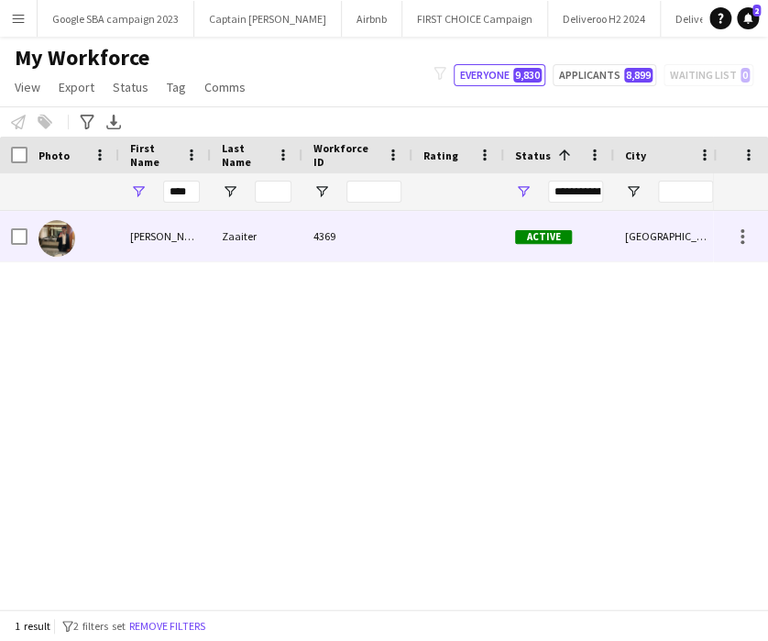
click at [213, 245] on div "Zaaiter" at bounding box center [257, 236] width 92 height 50
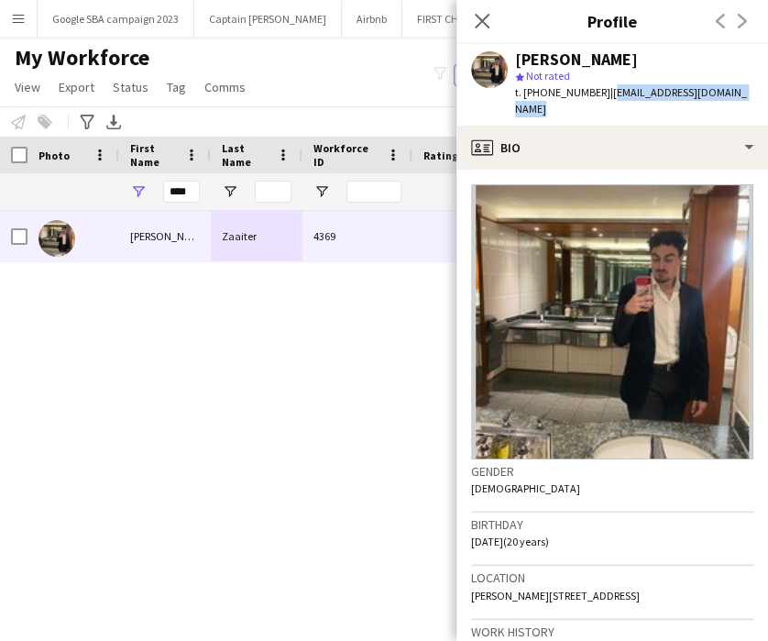
drag, startPoint x: 602, startPoint y: 93, endPoint x: 738, endPoint y: 96, distance: 135.7
click at [738, 96] on span "| [EMAIL_ADDRESS][DOMAIN_NAME]" at bounding box center [631, 100] width 232 height 30
copy span "[EMAIL_ADDRESS][DOMAIN_NAME]"
click at [477, 28] on icon "Close pop-in" at bounding box center [482, 21] width 15 height 15
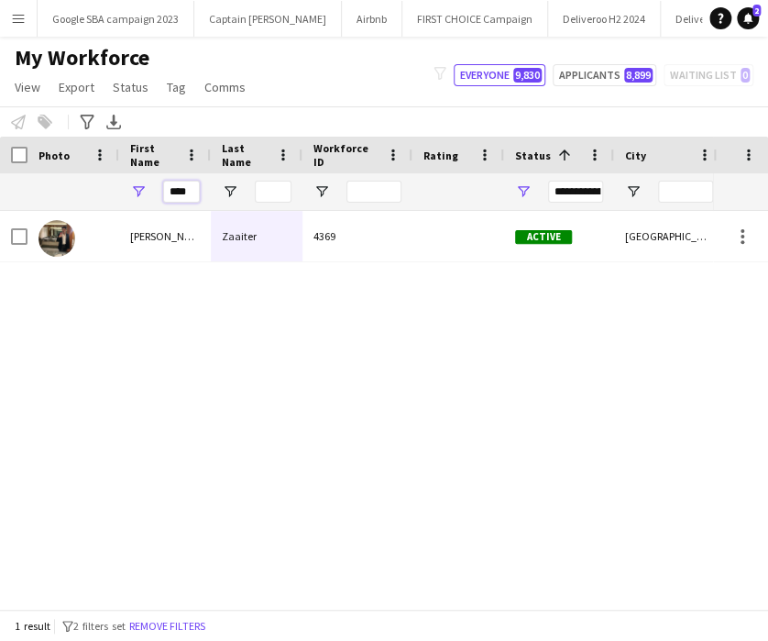
click at [177, 181] on input "****" at bounding box center [181, 192] width 37 height 22
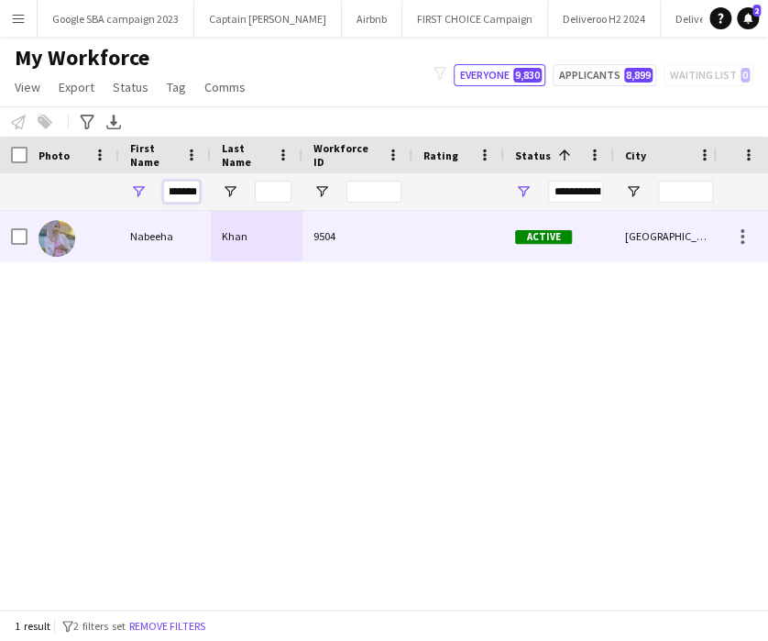
type input "*******"
click at [198, 234] on div "Nabeeha" at bounding box center [165, 236] width 92 height 50
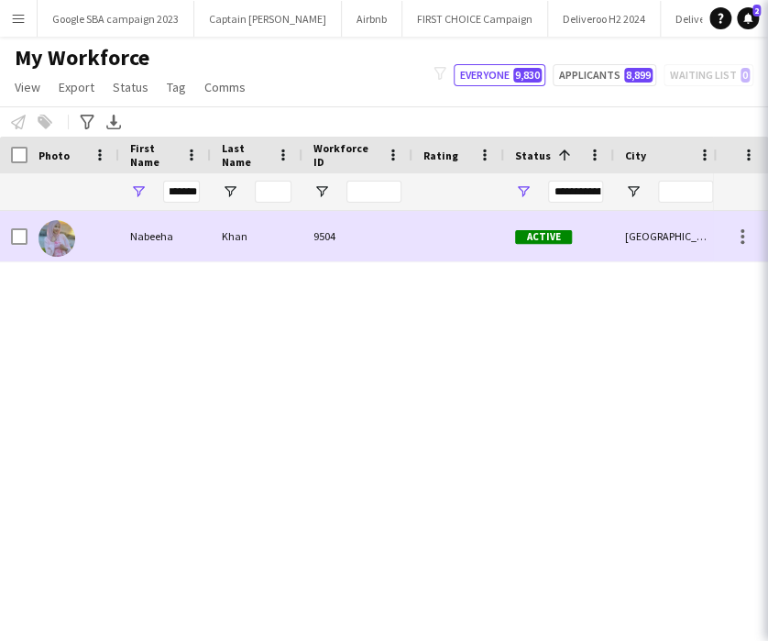
scroll to position [0, 0]
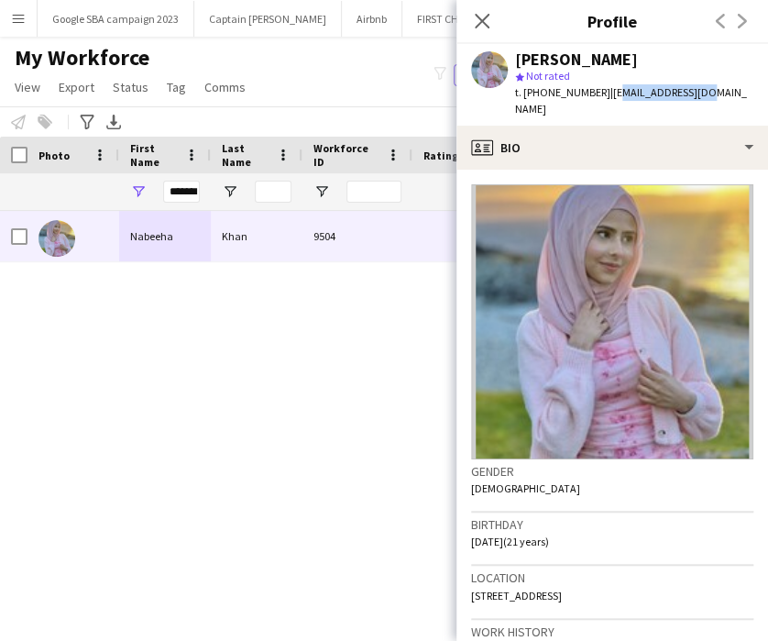
drag, startPoint x: 605, startPoint y: 92, endPoint x: 704, endPoint y: 92, distance: 99.0
click at [704, 92] on span "| [EMAIL_ADDRESS][DOMAIN_NAME]" at bounding box center [631, 100] width 232 height 30
click at [601, 93] on span "| [EMAIL_ADDRESS][DOMAIN_NAME]" at bounding box center [631, 100] width 232 height 30
drag, startPoint x: 601, startPoint y: 93, endPoint x: 726, endPoint y: 91, distance: 125.6
click at [726, 91] on span "| [EMAIL_ADDRESS][DOMAIN_NAME]" at bounding box center [631, 100] width 232 height 30
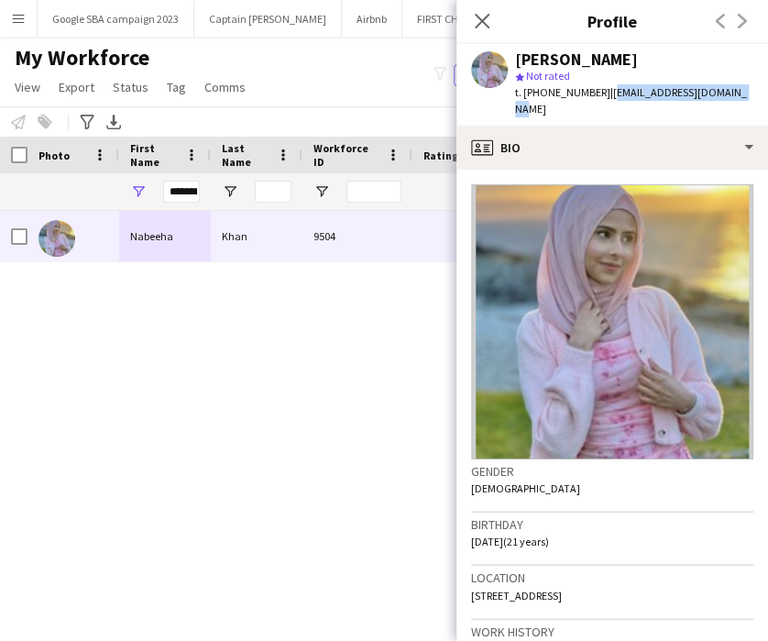
copy span "[EMAIL_ADDRESS][DOMAIN_NAME]"
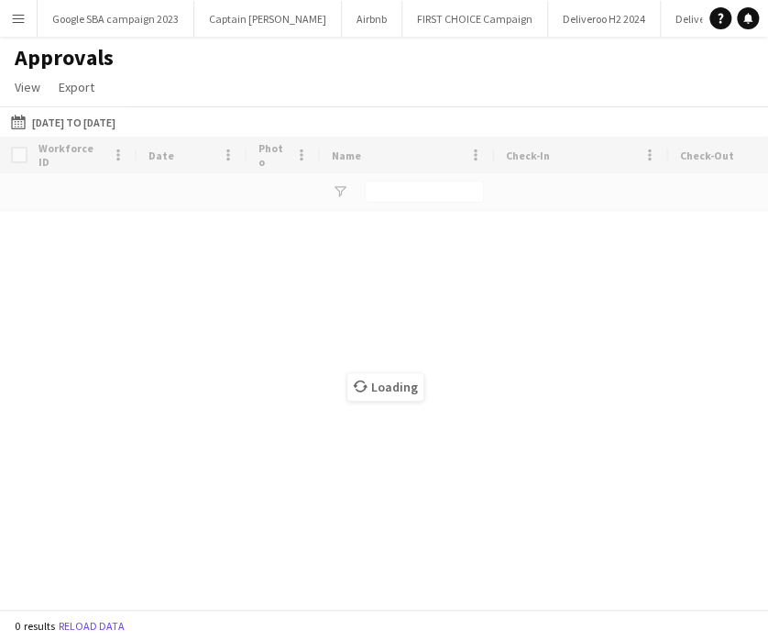
type input "****"
